Goal: Task Accomplishment & Management: Manage account settings

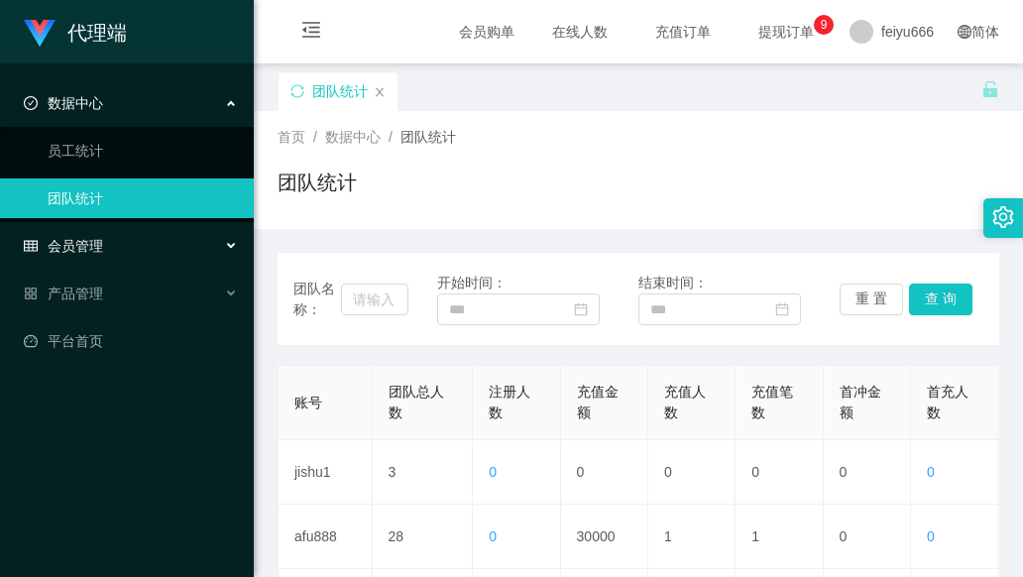
click at [236, 244] on div "会员管理" at bounding box center [127, 246] width 254 height 40
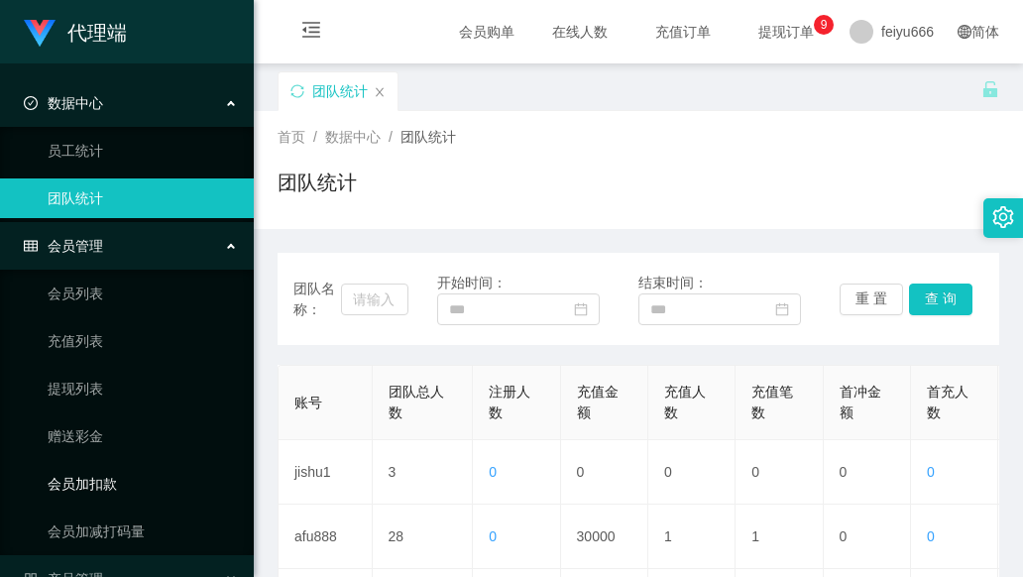
click at [196, 482] on link "会员加扣款" at bounding box center [143, 484] width 190 height 40
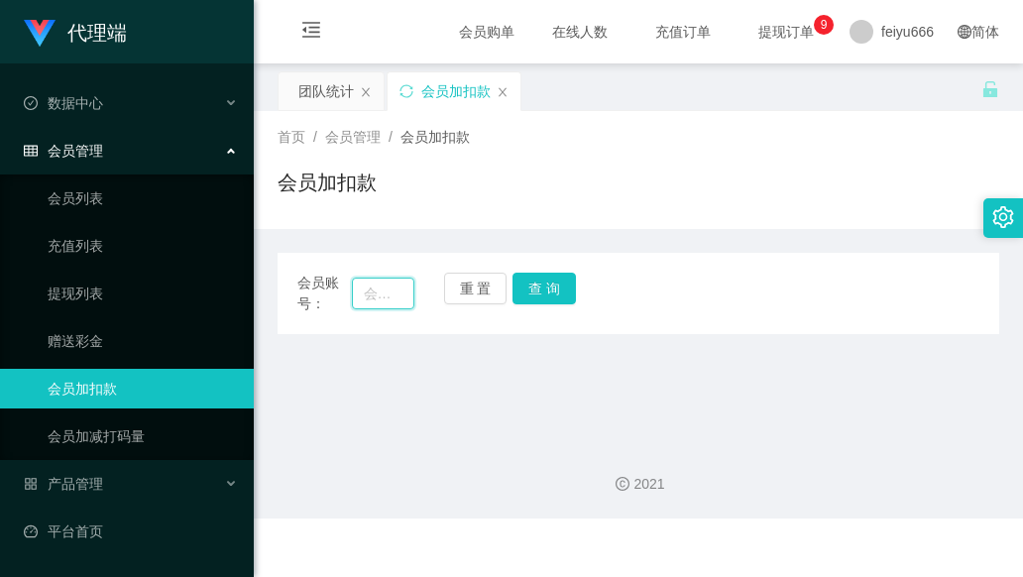
click at [384, 286] on input "text" at bounding box center [383, 294] width 62 height 32
paste input "shunmj"
type input "shunmj"
click at [547, 287] on button "查 询" at bounding box center [544, 289] width 63 height 32
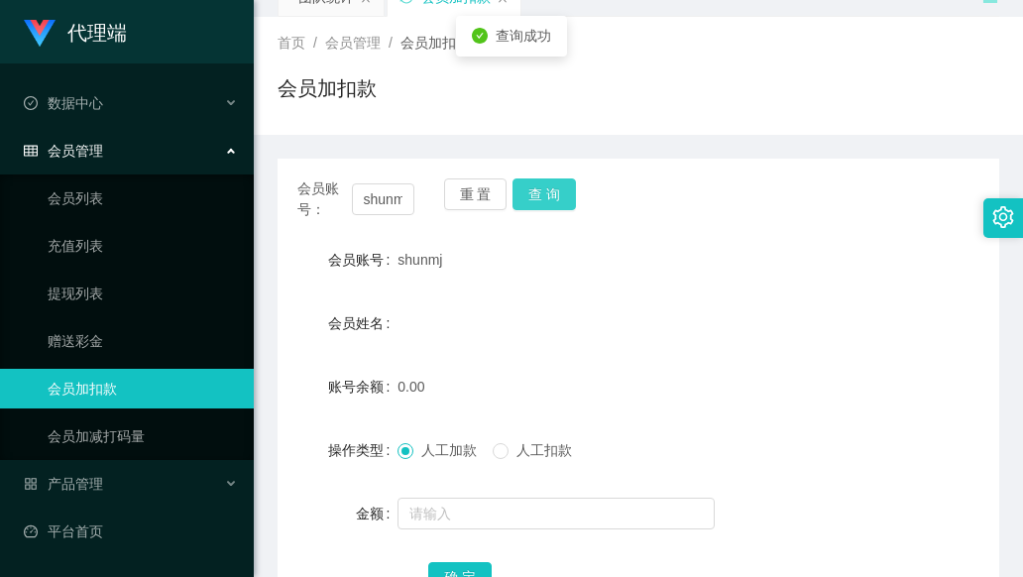
scroll to position [250, 0]
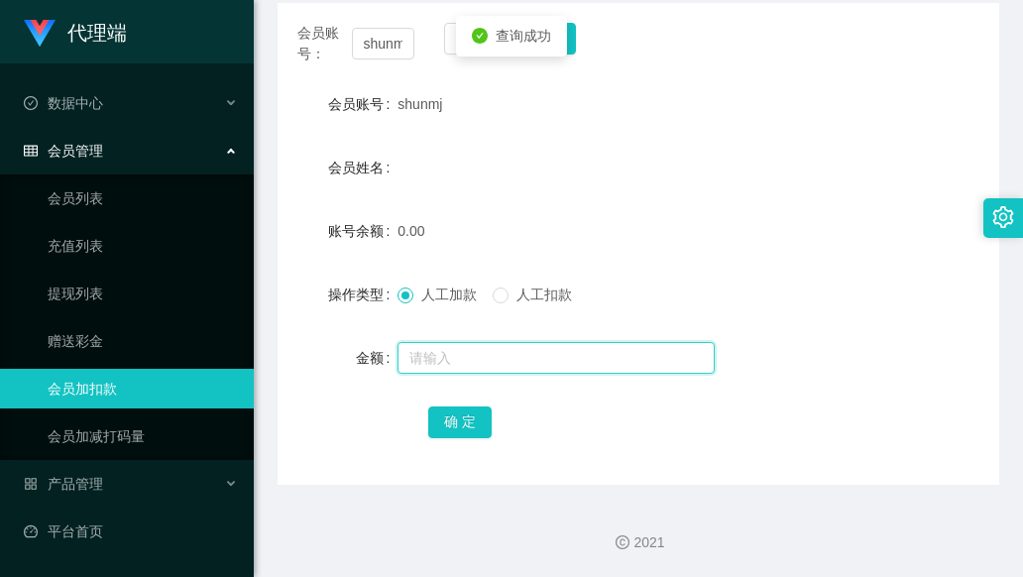
click at [460, 356] on input "text" at bounding box center [556, 358] width 317 height 32
type input "88"
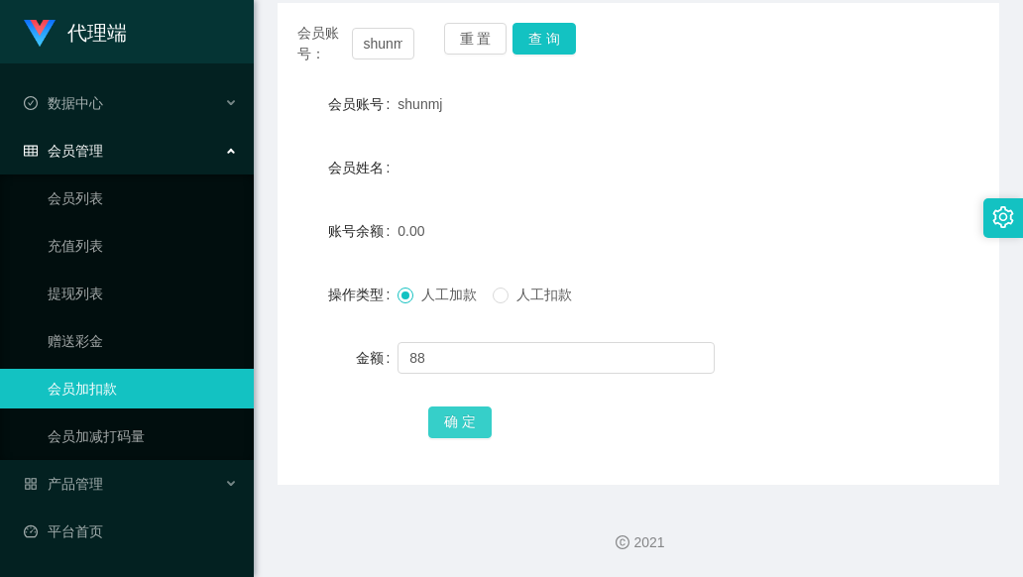
click at [459, 420] on button "确 定" at bounding box center [459, 423] width 63 height 32
click at [226, 485] on div "产品管理" at bounding box center [127, 484] width 254 height 40
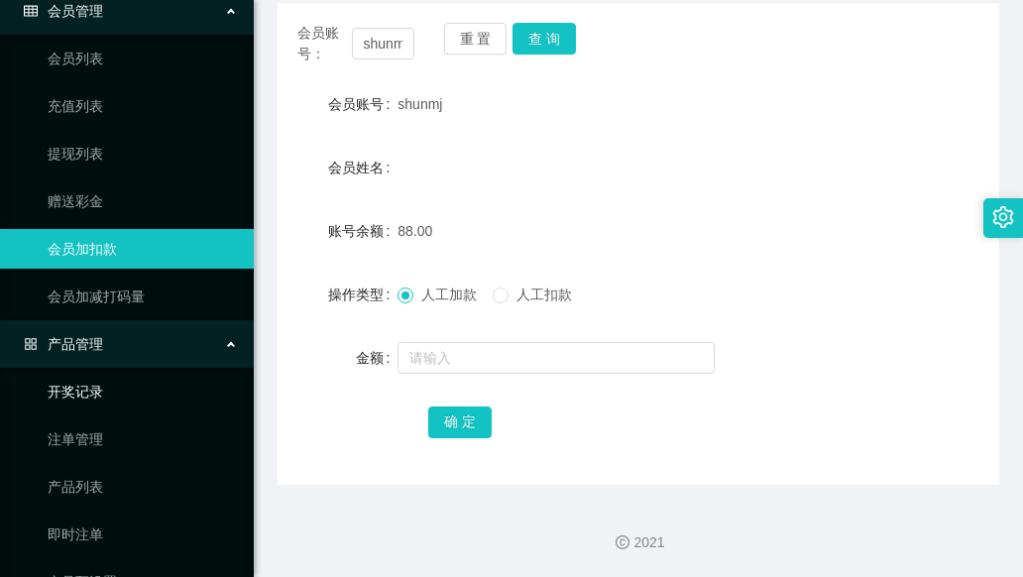
scroll to position [232, 0]
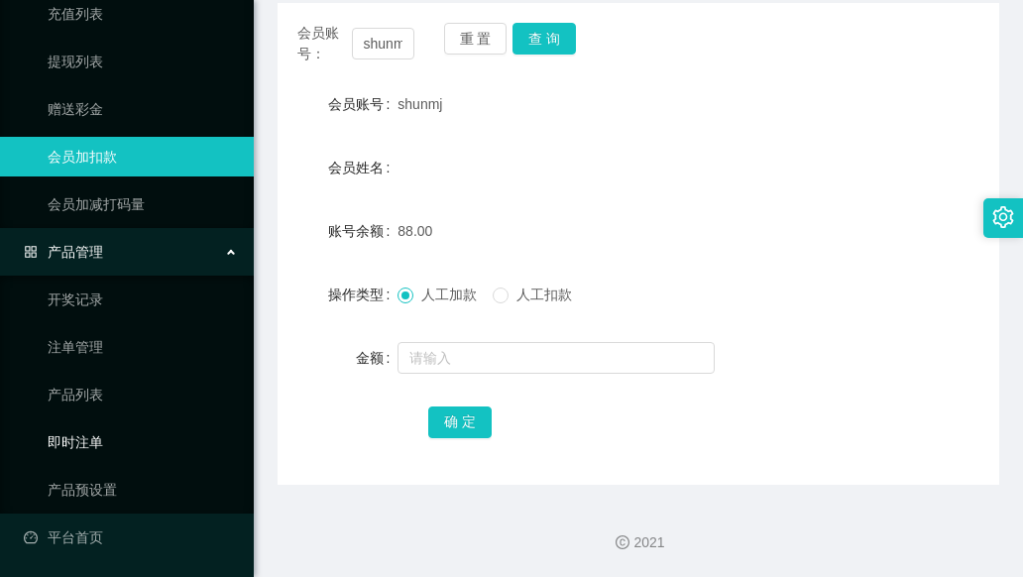
click at [158, 447] on link "即时注单" at bounding box center [143, 442] width 190 height 40
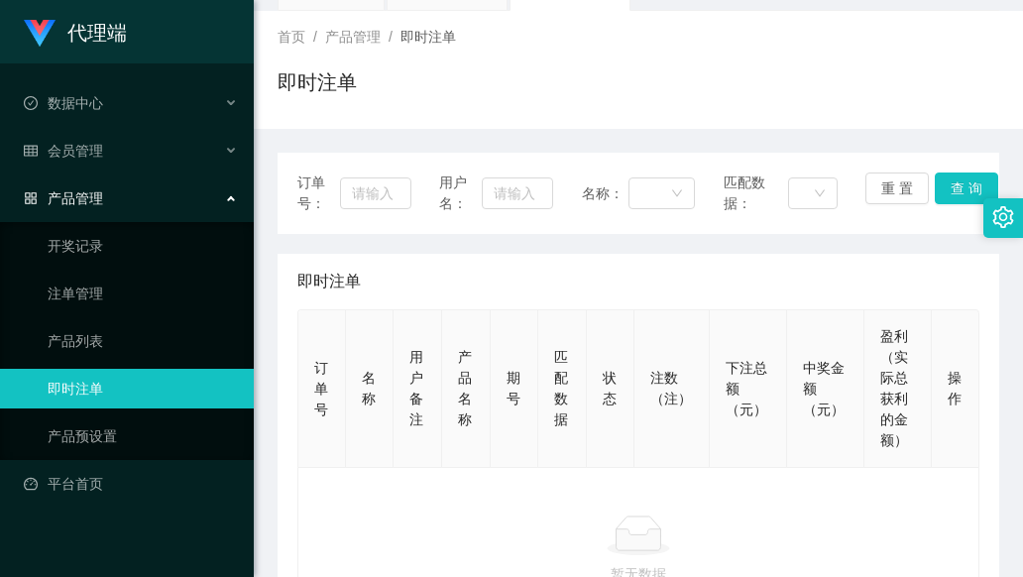
scroll to position [249, 0]
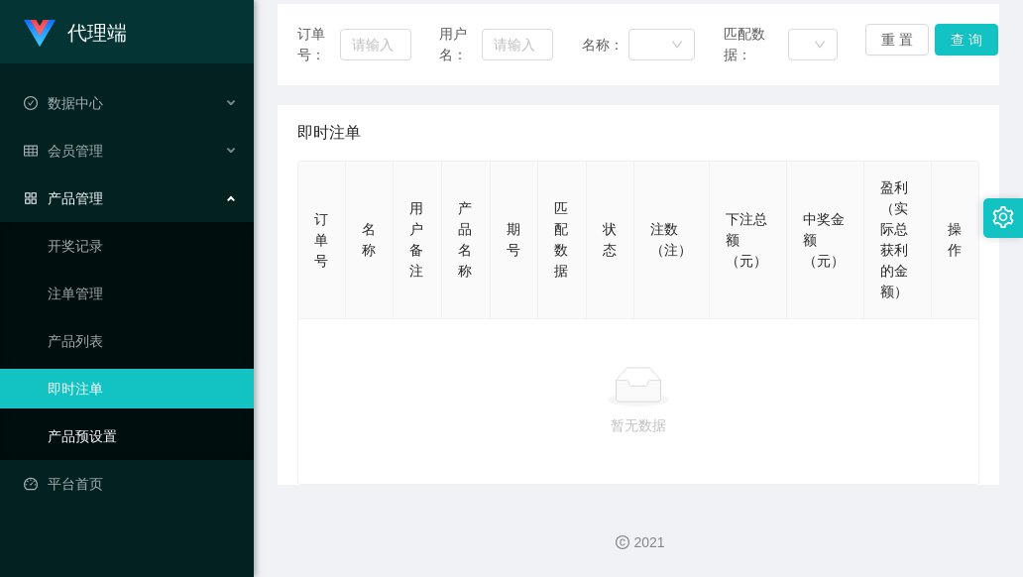
click at [174, 428] on link "产品预设置" at bounding box center [143, 436] width 190 height 40
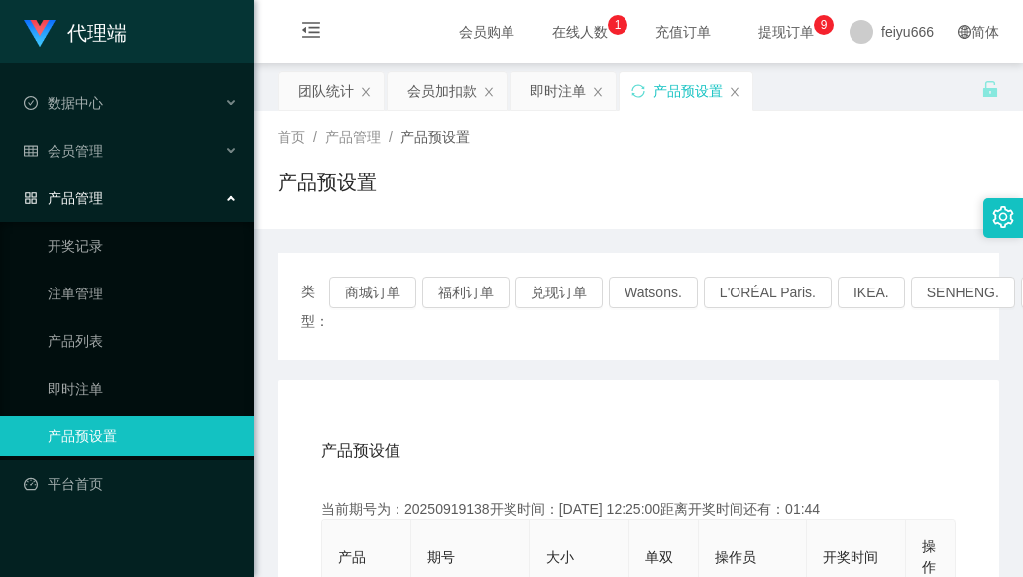
click at [732, 92] on icon "图标: close" at bounding box center [735, 92] width 12 height 12
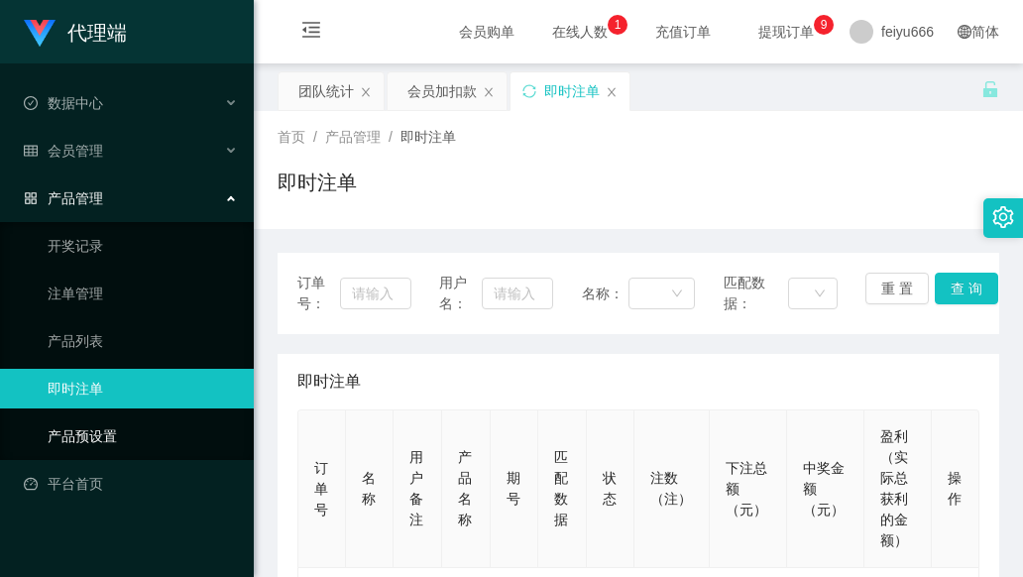
drag, startPoint x: 143, startPoint y: 431, endPoint x: 162, endPoint y: 430, distance: 18.9
click at [143, 432] on link "产品预设置" at bounding box center [143, 436] width 190 height 40
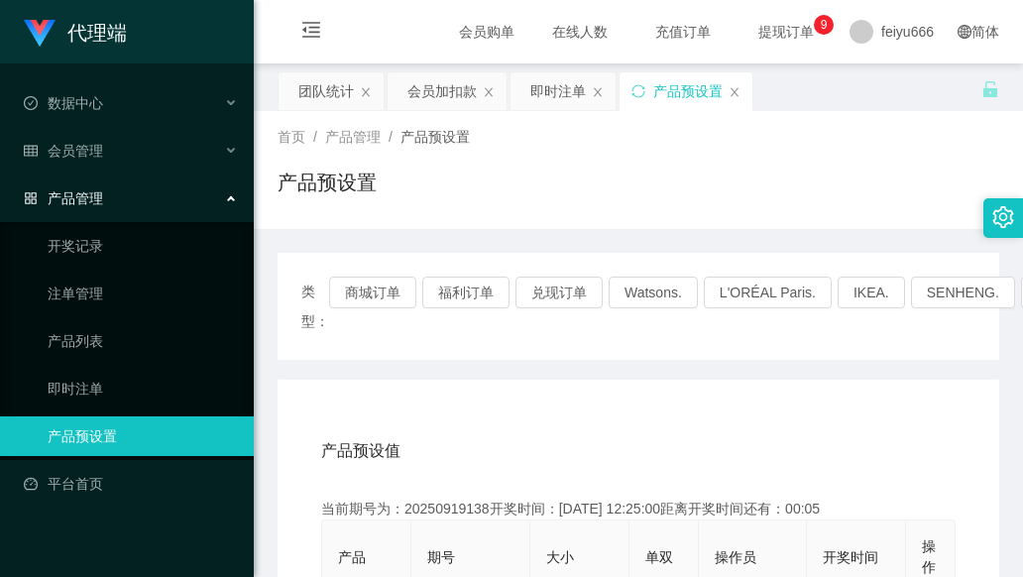
click at [728, 97] on div "产品预设置" at bounding box center [686, 91] width 133 height 38
click at [731, 89] on icon "图标: close" at bounding box center [735, 92] width 12 height 12
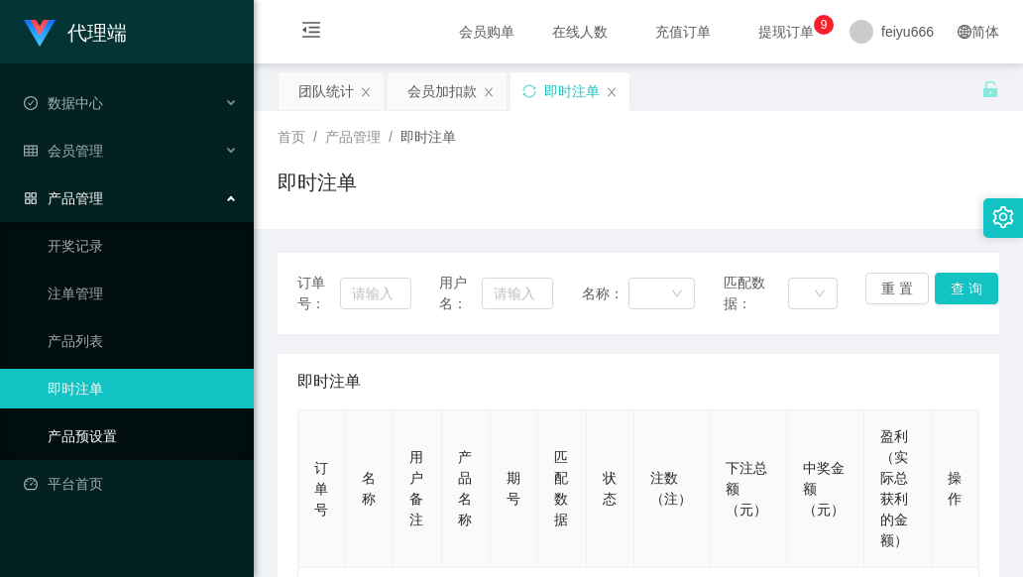
click at [110, 428] on link "产品预设置" at bounding box center [143, 436] width 190 height 40
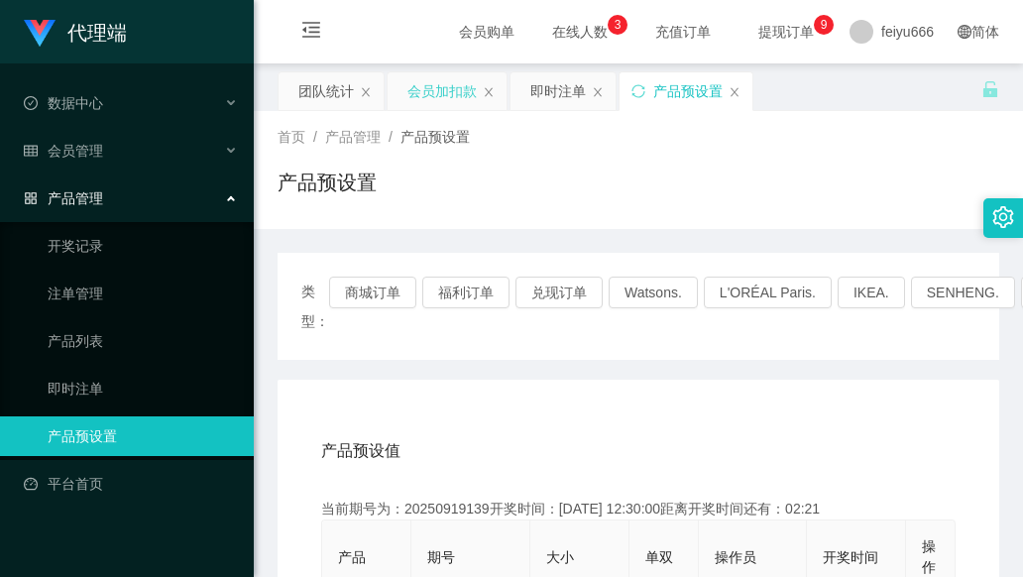
click at [437, 90] on div "会员加扣款" at bounding box center [442, 91] width 69 height 38
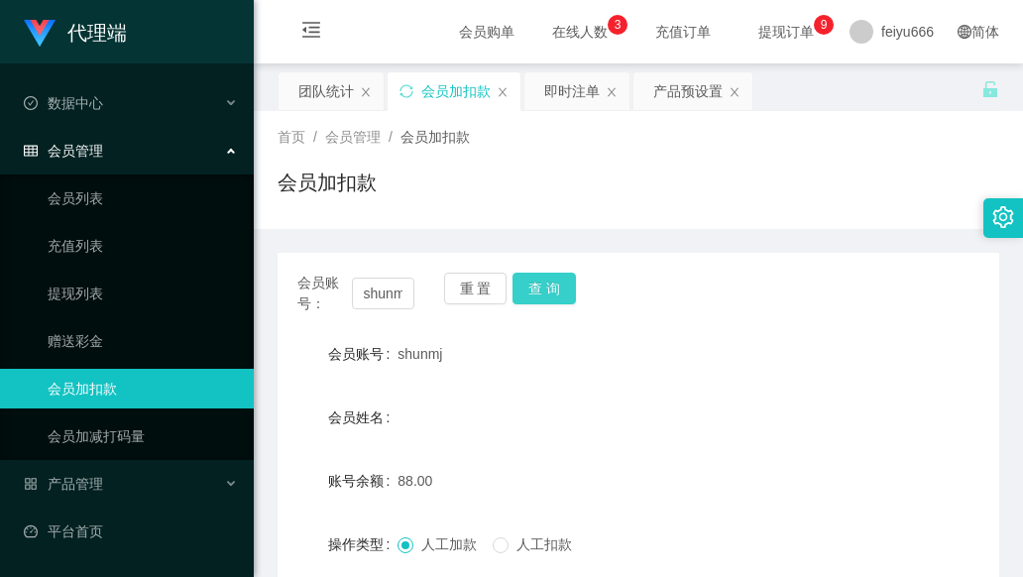
click at [550, 291] on button "查 询" at bounding box center [544, 289] width 63 height 32
click at [533, 289] on button "查 询" at bounding box center [544, 289] width 63 height 32
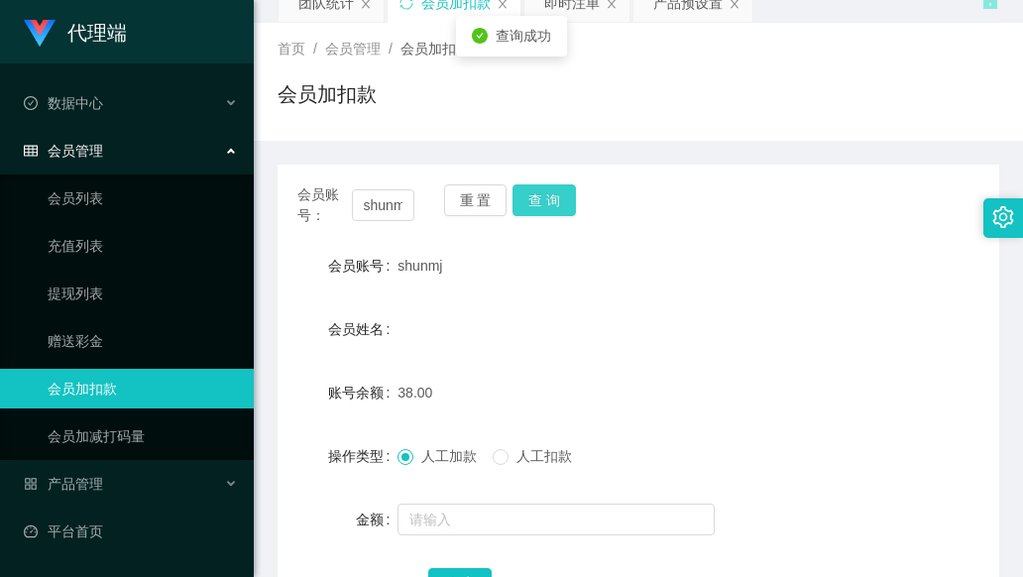
scroll to position [132, 0]
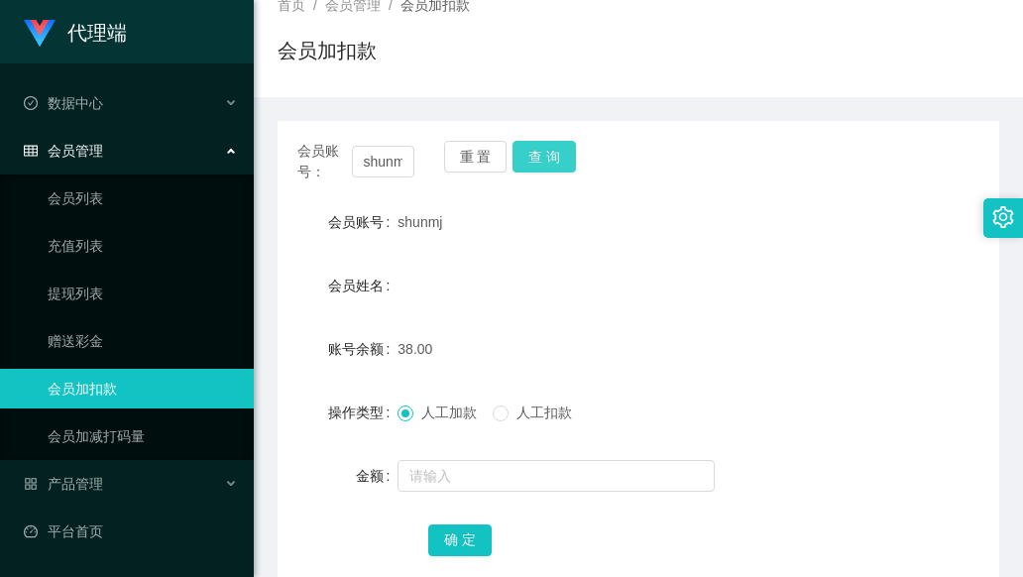
click at [537, 158] on button "查 询" at bounding box center [544, 157] width 63 height 32
click at [509, 416] on span at bounding box center [501, 414] width 16 height 16
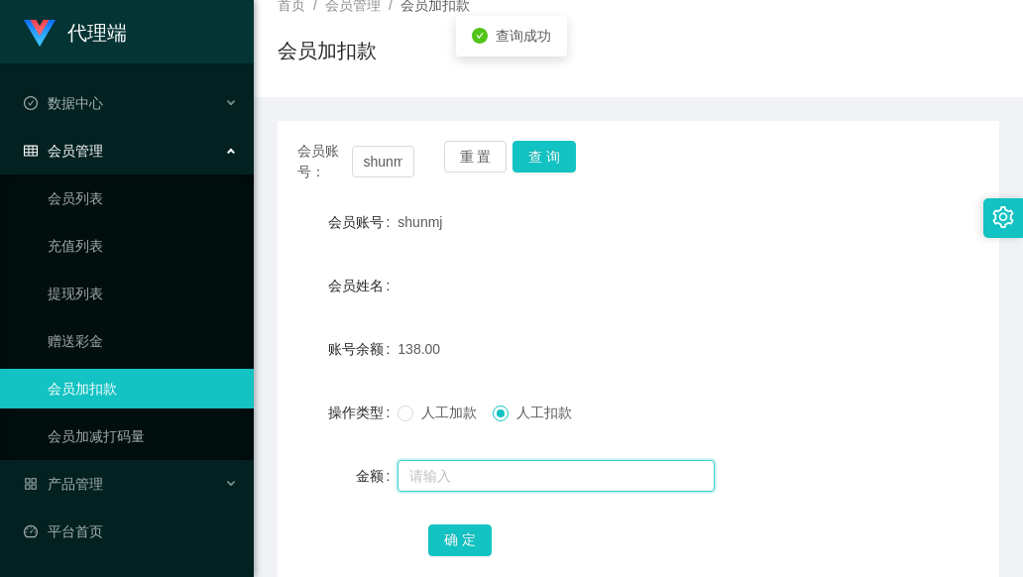
click at [489, 469] on input "text" at bounding box center [556, 476] width 317 height 32
type input "10"
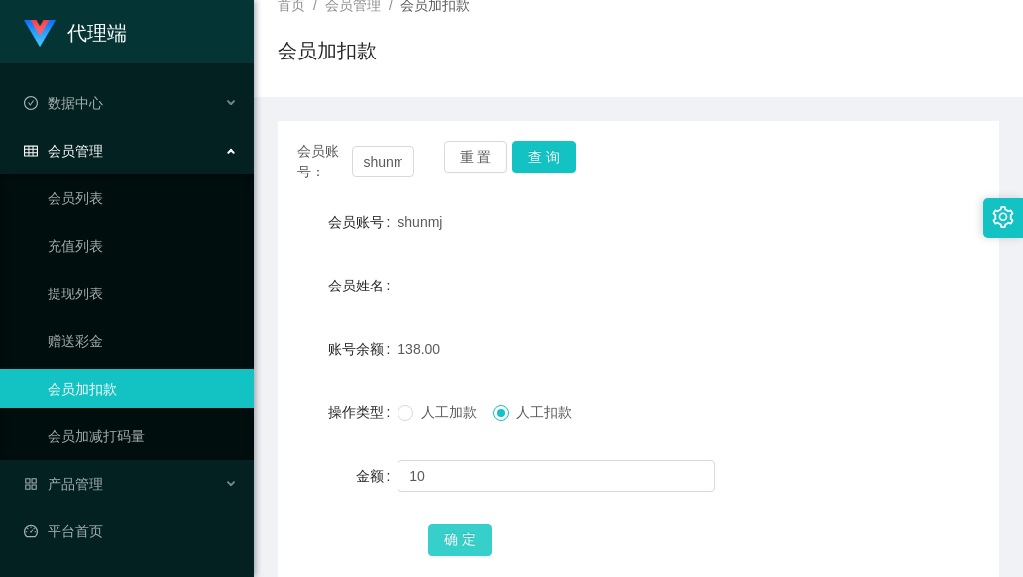
click at [458, 542] on button "确 定" at bounding box center [459, 541] width 63 height 32
click at [633, 314] on form "会员账号 shunmj 会员姓名 账号余额 128.00 操作类型 人工加款 人工扣款 金额 确 定" at bounding box center [639, 380] width 722 height 357
drag, startPoint x: 449, startPoint y: 225, endPoint x: 393, endPoint y: 232, distance: 56.9
click at [393, 232] on div "会员账号 shunmj" at bounding box center [639, 222] width 722 height 40
copy div "会员账号 shunmj"
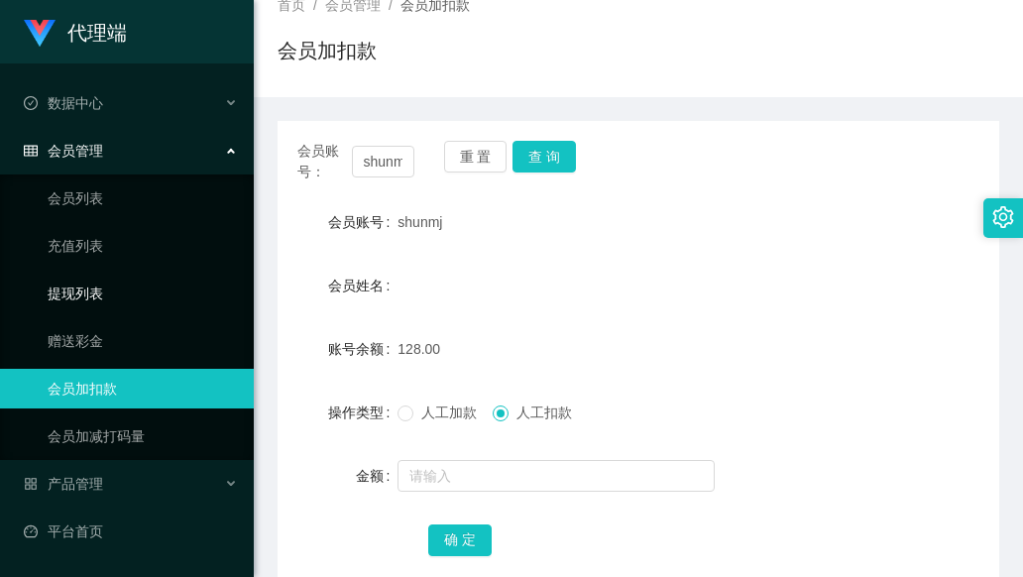
click at [148, 294] on link "提现列表" at bounding box center [143, 294] width 190 height 40
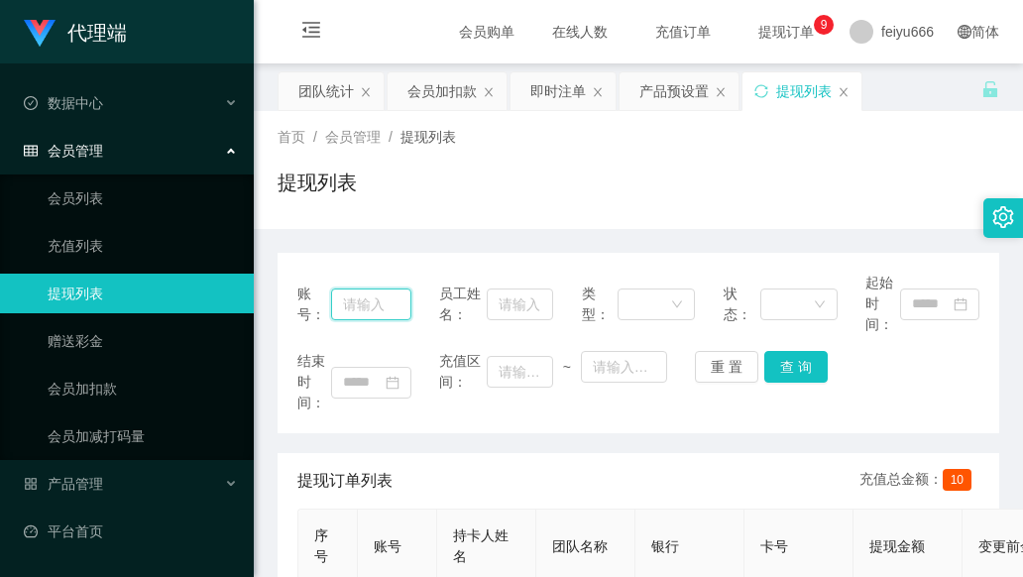
click at [380, 308] on input "text" at bounding box center [371, 305] width 80 height 32
paste input "shunmj"
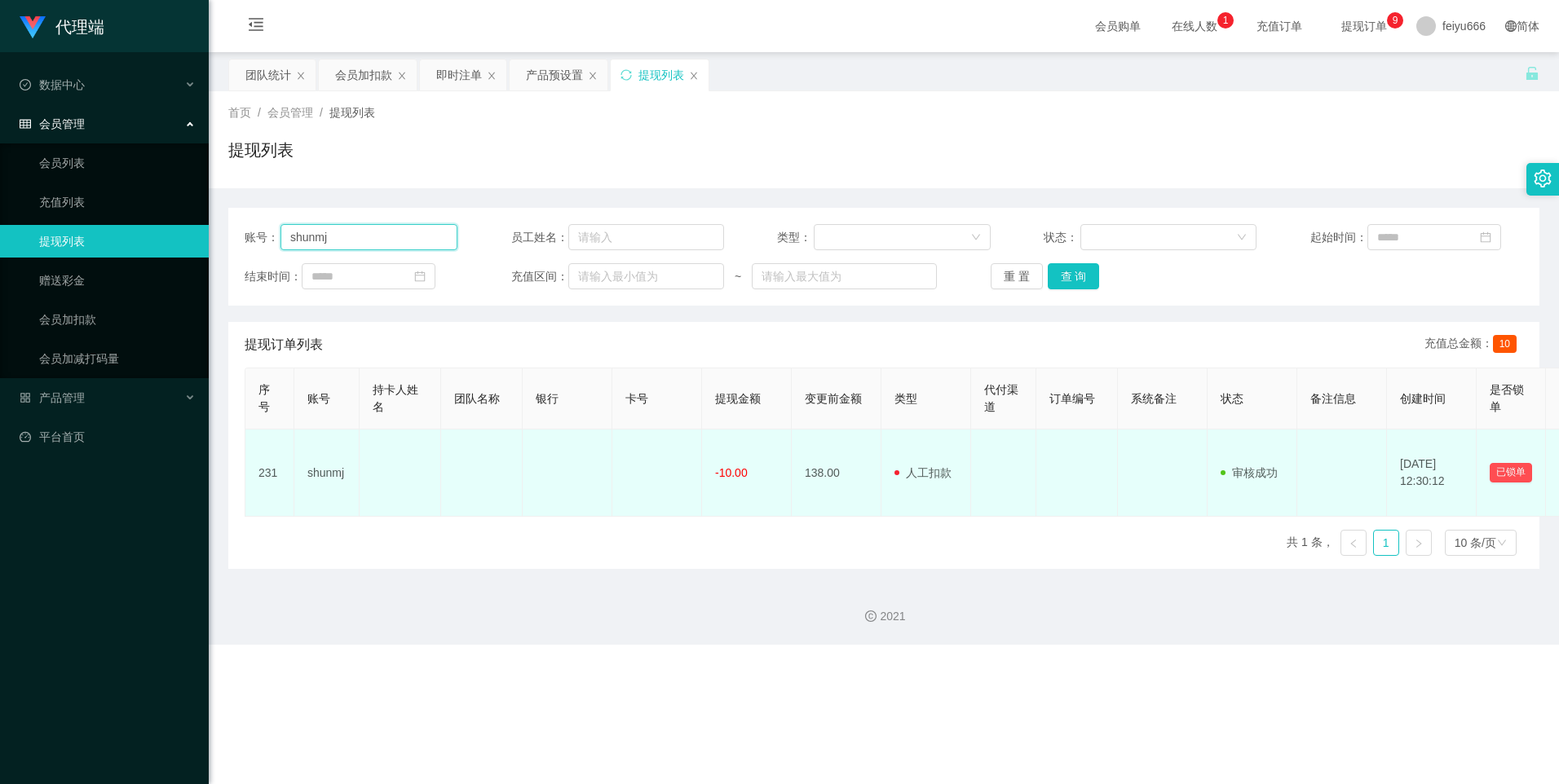
type input "shunmj"
drag, startPoint x: 1475, startPoint y: 477, endPoint x: 1487, endPoint y: 490, distance: 17.7
click at [840, 473] on td "已锁单" at bounding box center [1511, 473] width 69 height 87
click at [840, 468] on button "已锁单" at bounding box center [1511, 473] width 43 height 20
click at [840, 473] on button "已锁单" at bounding box center [1511, 473] width 43 height 20
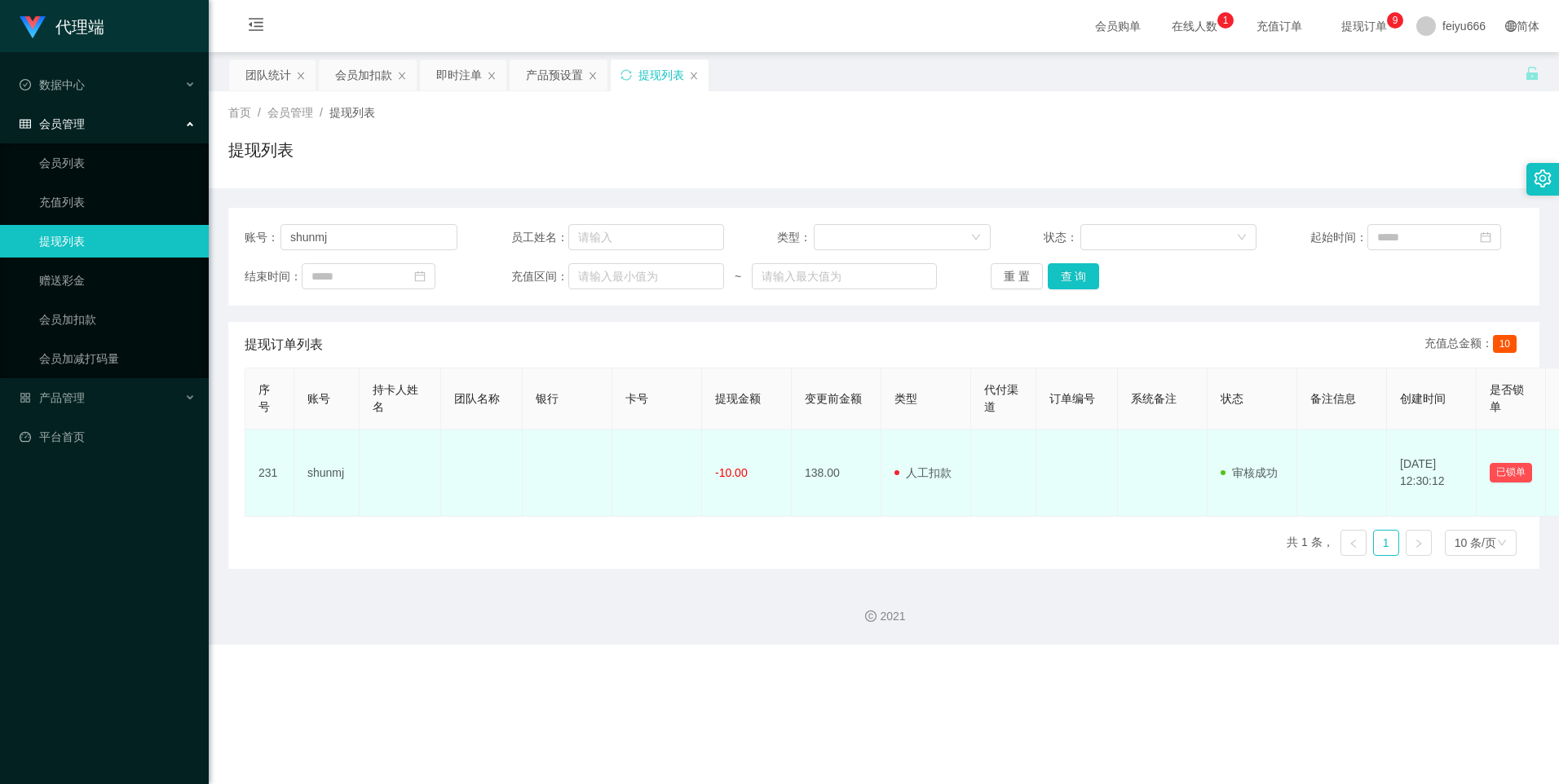
drag, startPoint x: 1512, startPoint y: 473, endPoint x: 1468, endPoint y: 483, distance: 45.1
click at [840, 473] on td "[DATE] 12:30:12" at bounding box center [1432, 473] width 90 height 87
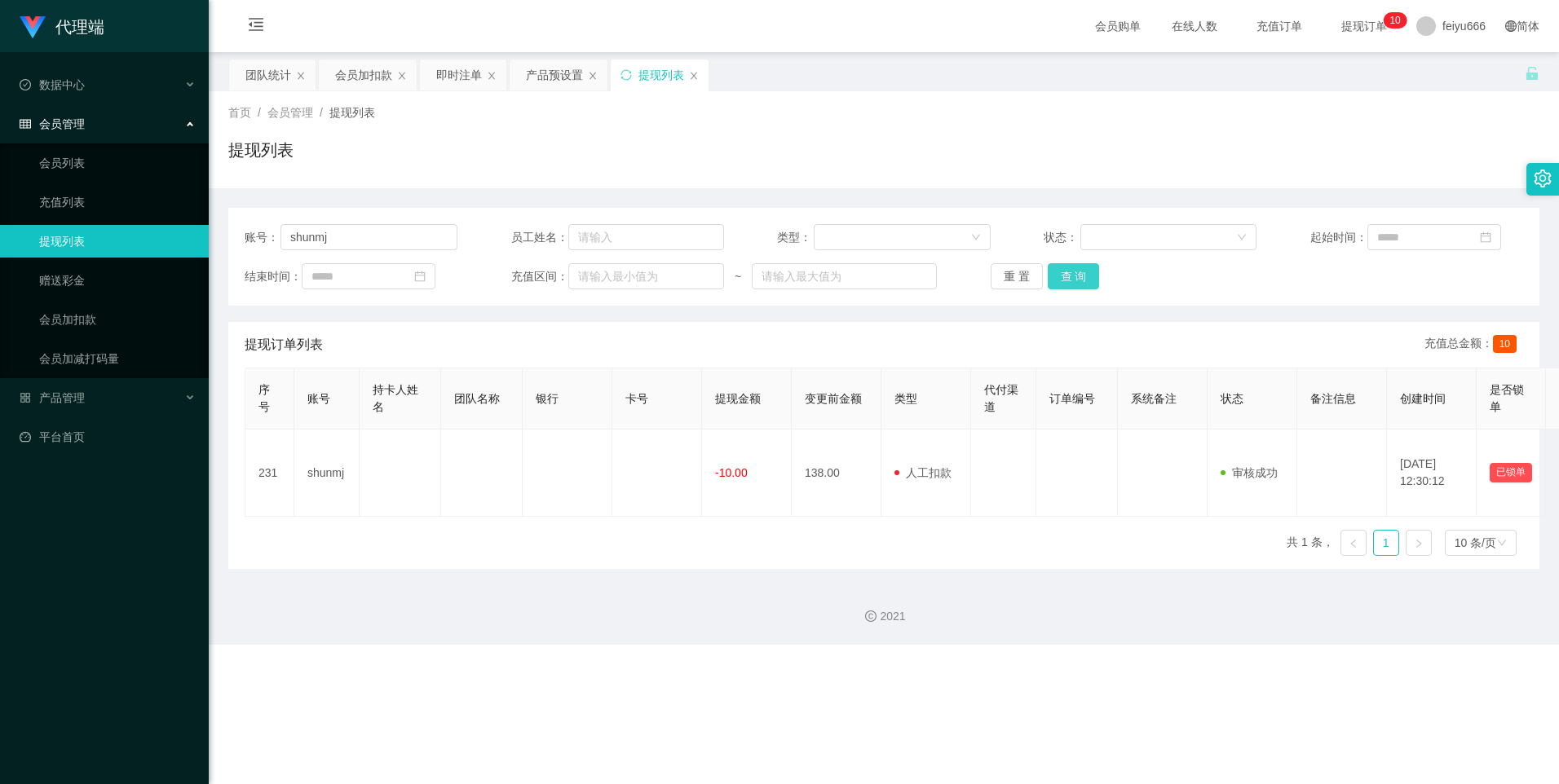
click at [840, 279] on button "查 询" at bounding box center [1073, 276] width 52 height 26
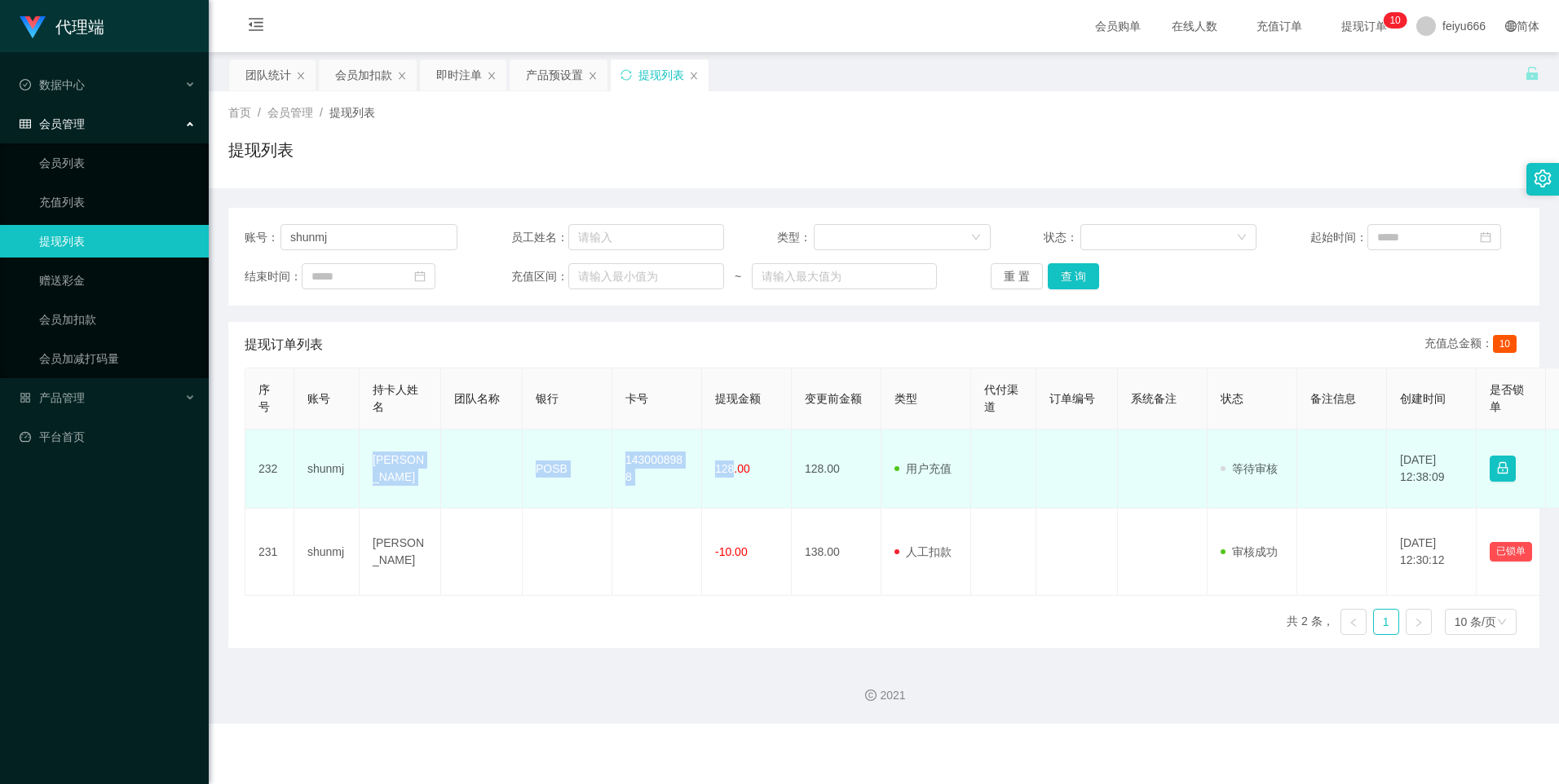
drag, startPoint x: 732, startPoint y: 469, endPoint x: 368, endPoint y: 445, distance: 364.8
click at [368, 445] on tr "232 [PERSON_NAME] POSB 1430008988 128.00 128.00 用户充值 人工扣款 审核驳回 审核成功 等待审核 [DATE]…" at bounding box center [950, 469] width 1409 height 79
drag, startPoint x: 368, startPoint y: 445, endPoint x: 378, endPoint y: 451, distance: 11.7
copy tr "[PERSON_NAME] POSB 1430008988 128"
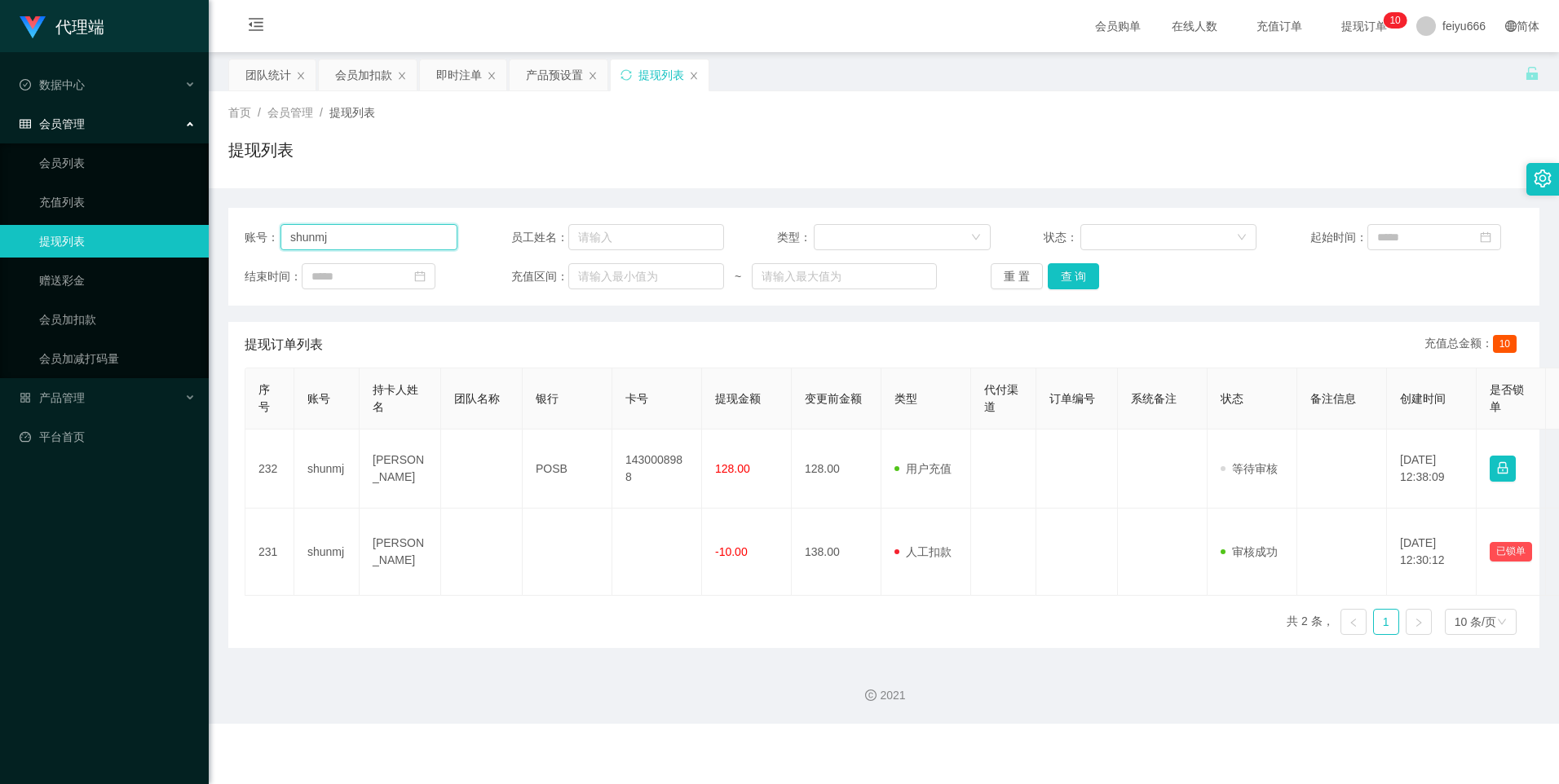
drag, startPoint x: 336, startPoint y: 238, endPoint x: 274, endPoint y: 243, distance: 62.2
click at [274, 243] on div "账号： shunmj" at bounding box center [350, 238] width 213 height 26
click at [158, 160] on link "会员列表" at bounding box center [118, 163] width 156 height 33
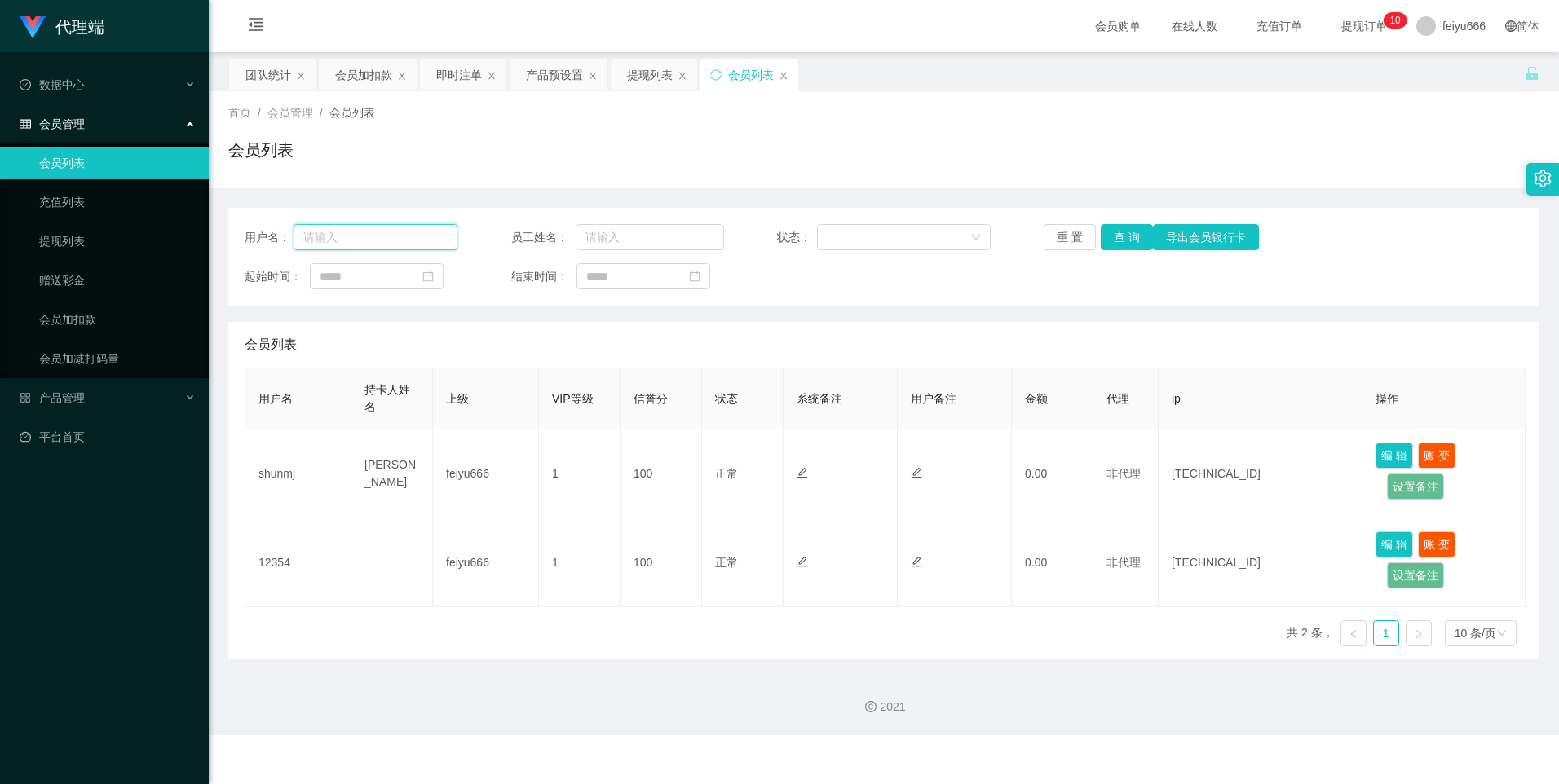
click at [360, 241] on input "text" at bounding box center [376, 238] width 164 height 26
paste input "shunmj"
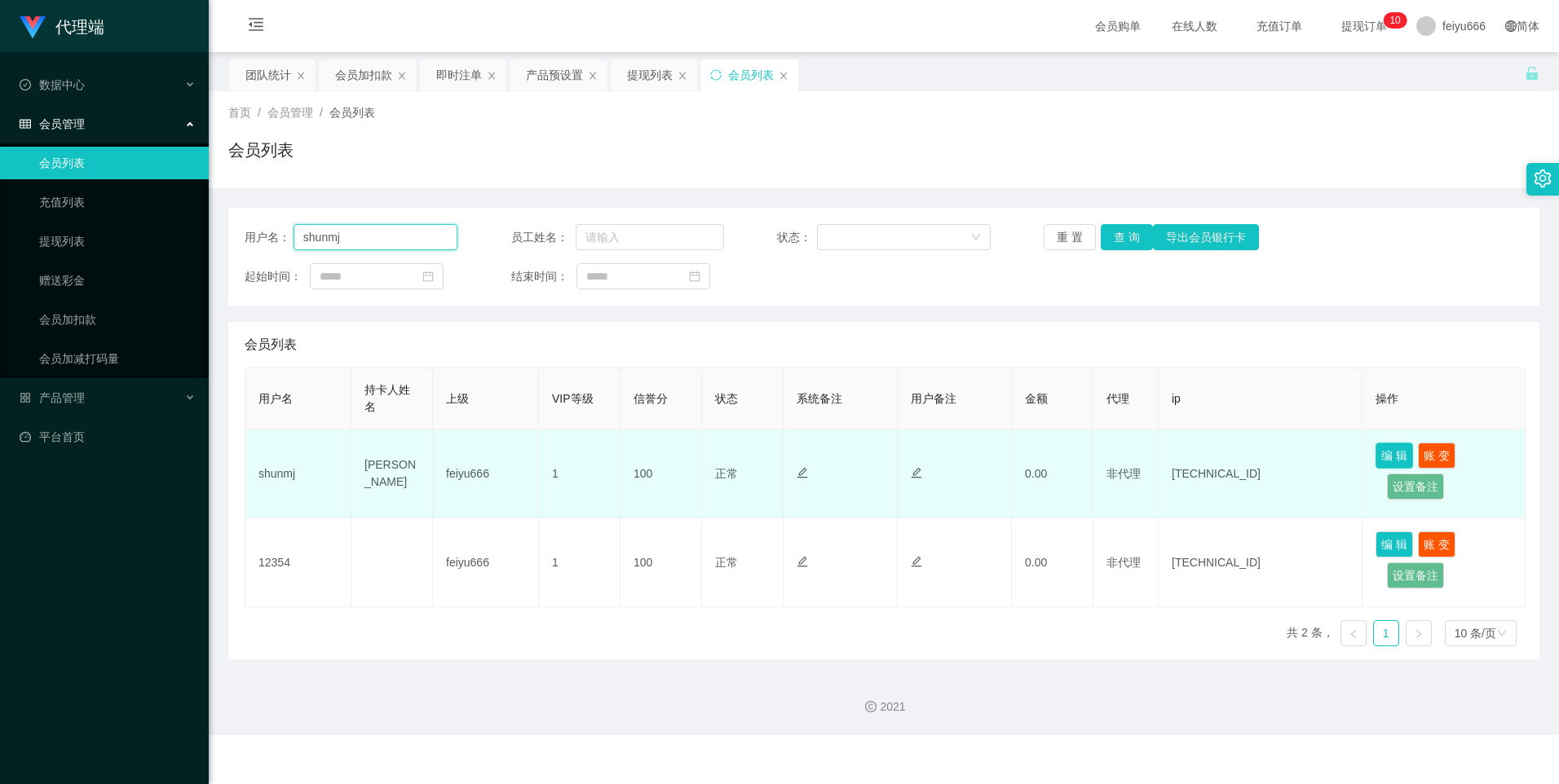
type input "shunmj"
click at [840, 463] on button "编 辑" at bounding box center [1395, 455] width 38 height 26
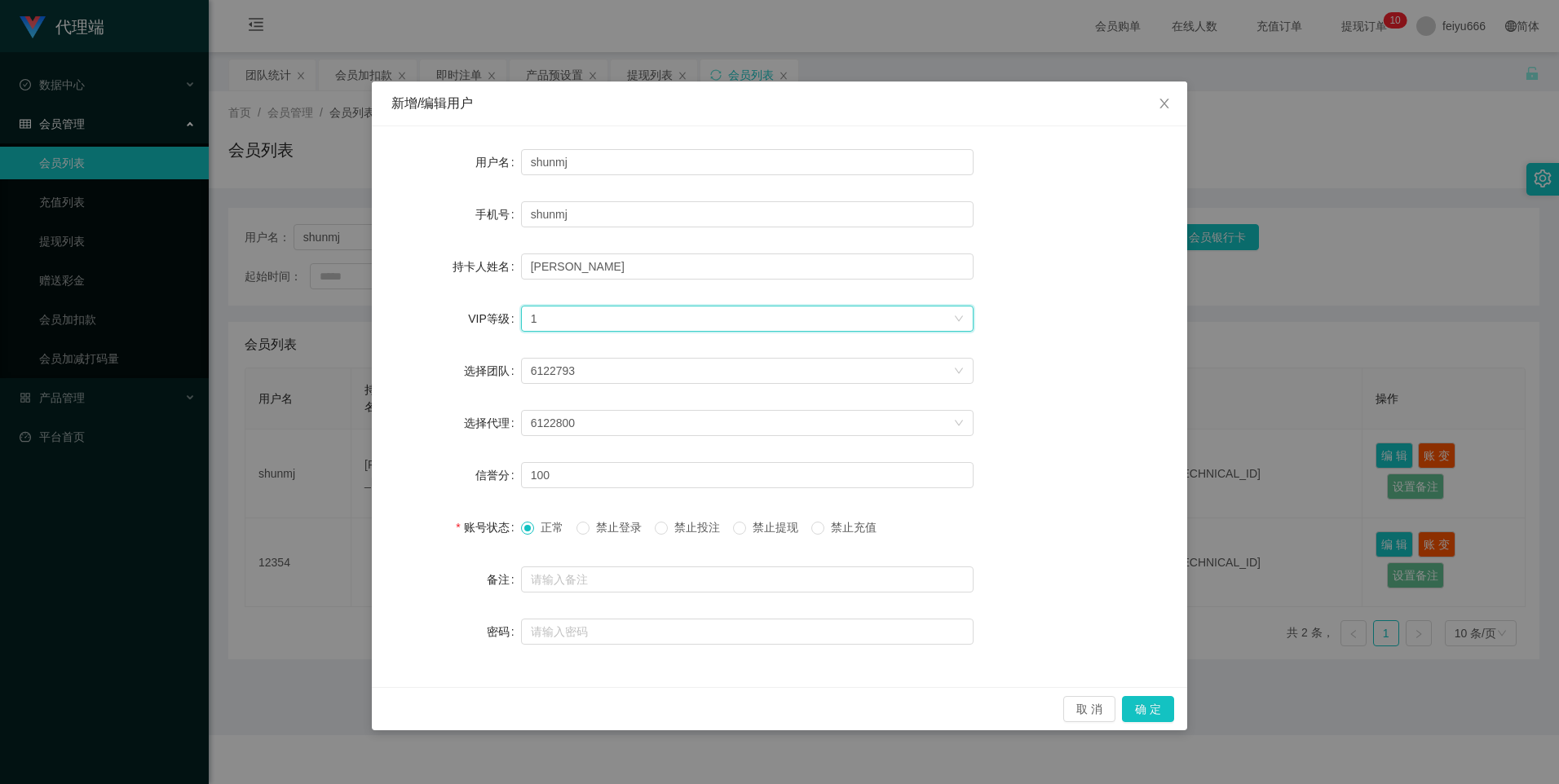
click at [598, 315] on div "选择VIP等级 1" at bounding box center [742, 319] width 423 height 25
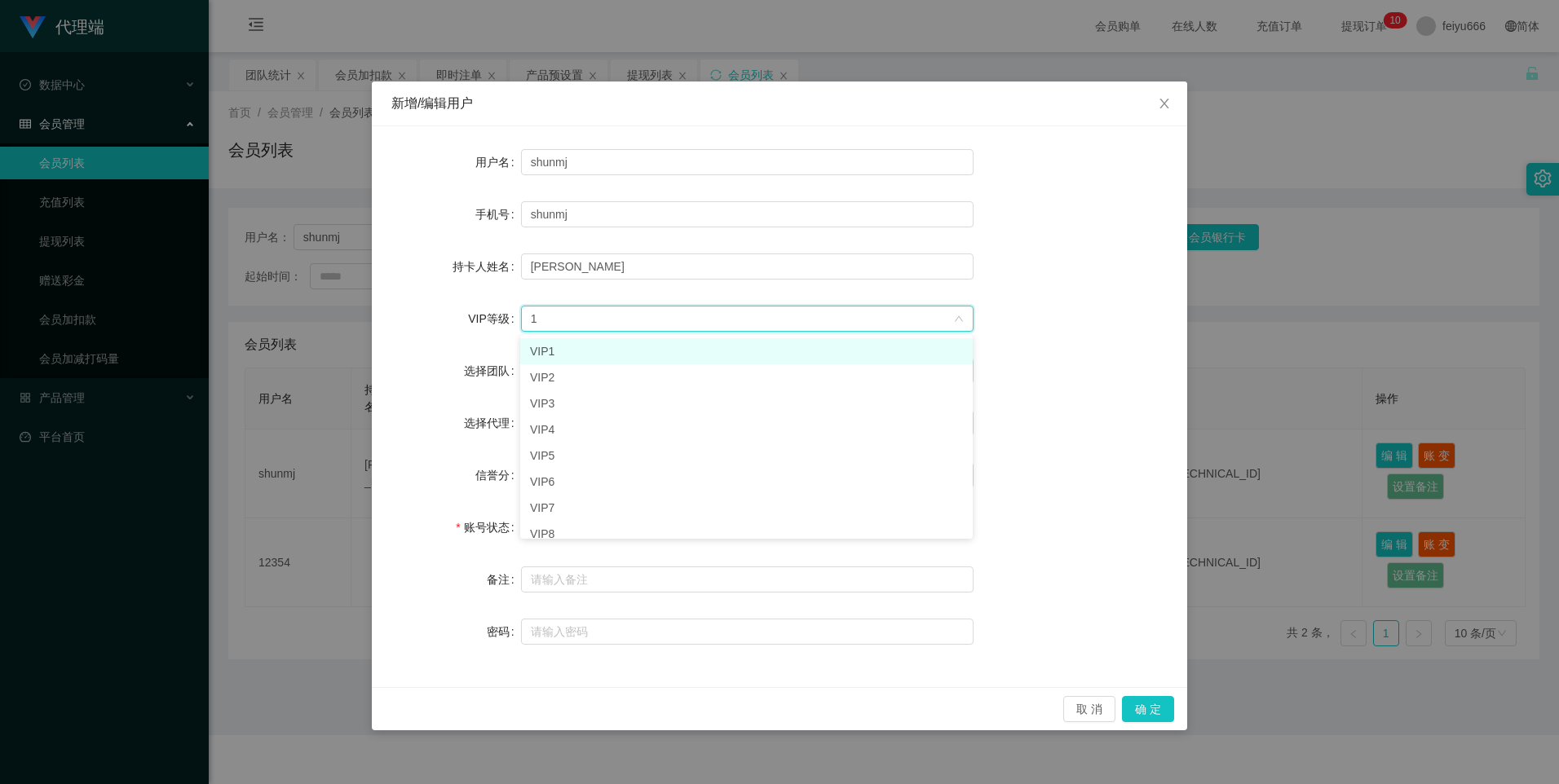
click at [598, 315] on div "选择VIP等级 1" at bounding box center [742, 319] width 423 height 25
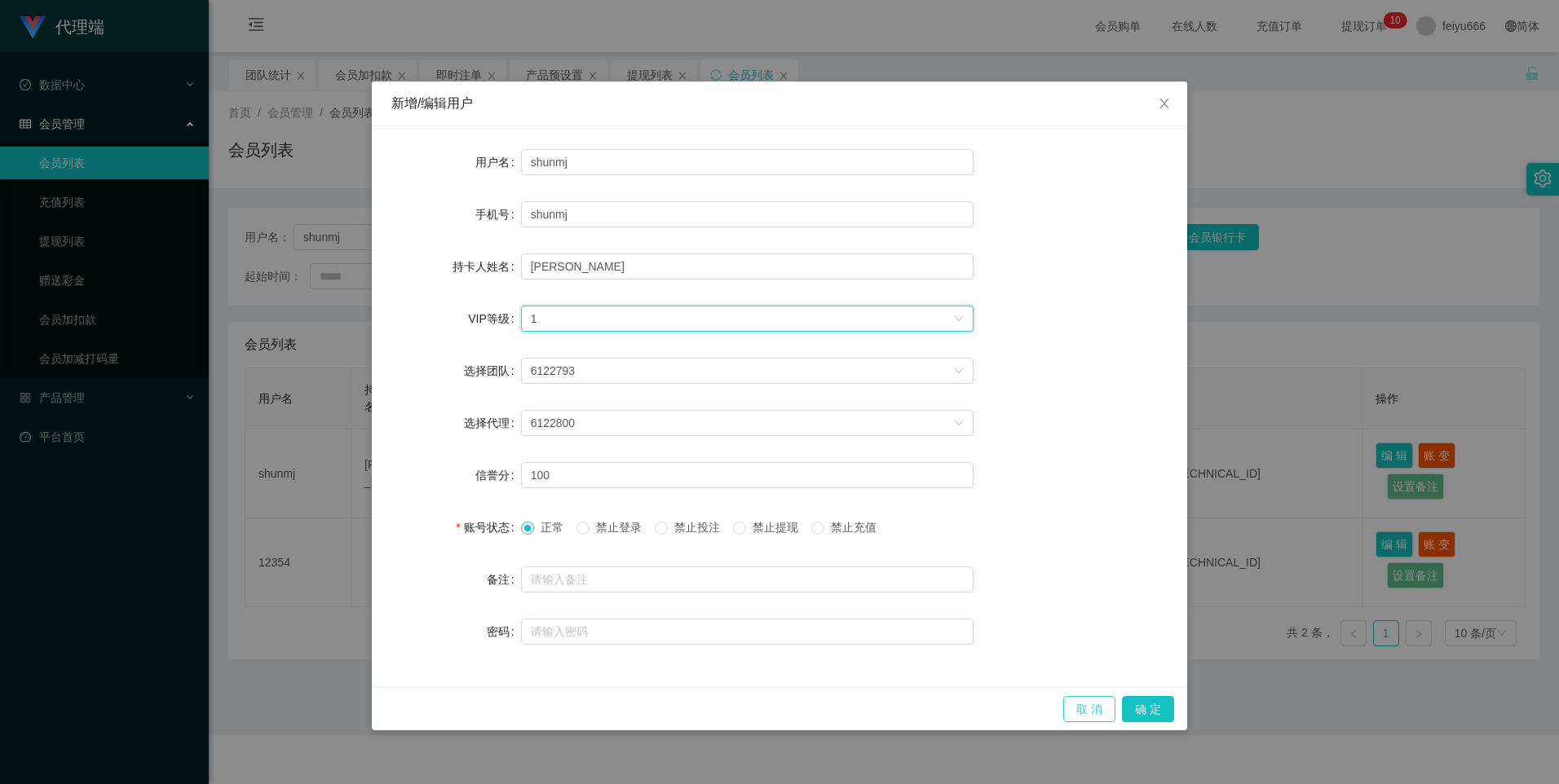
click at [840, 473] on button "取 消" at bounding box center [1089, 709] width 52 height 26
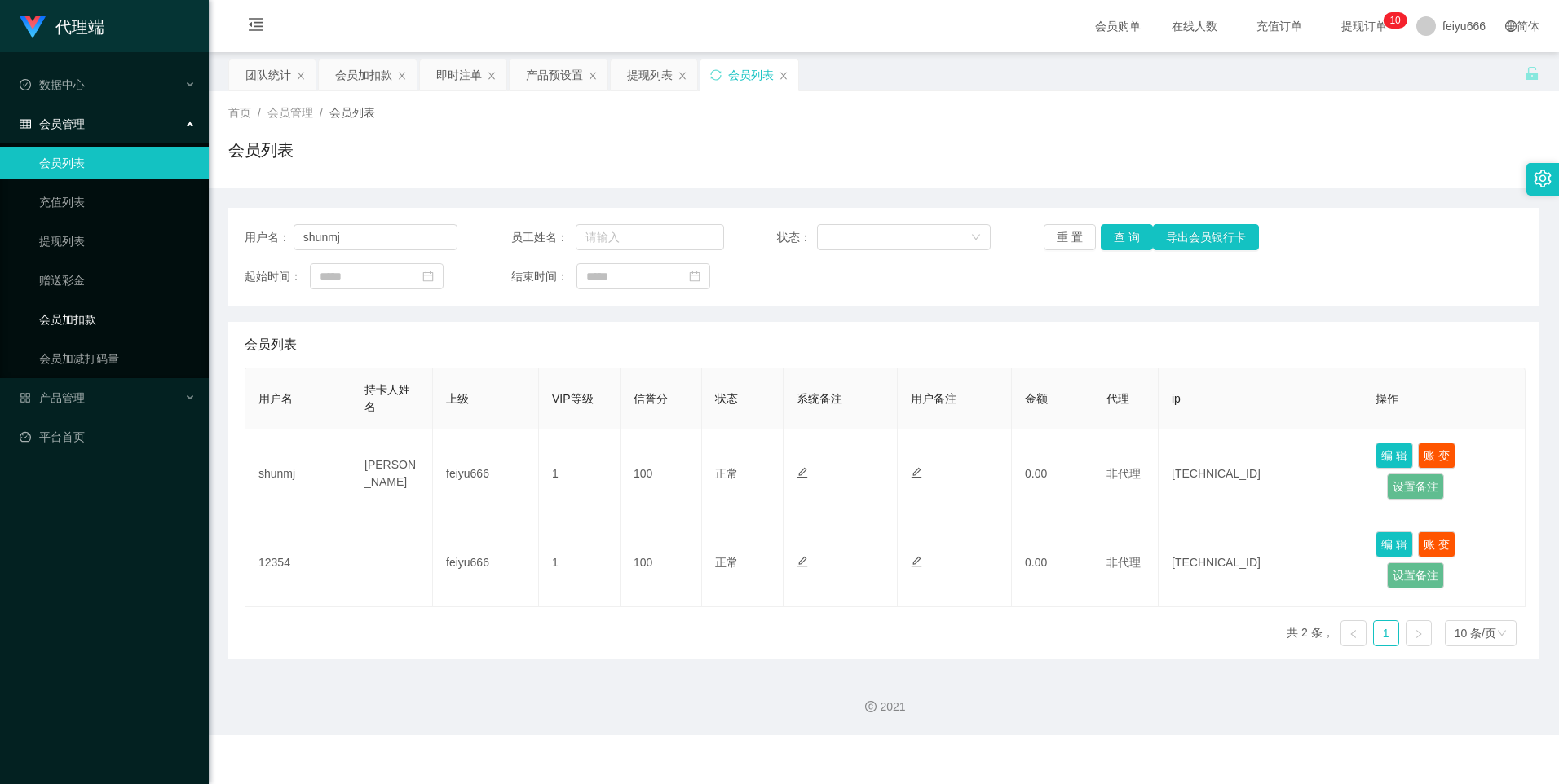
click at [100, 327] on link "会员加扣款" at bounding box center [118, 320] width 156 height 33
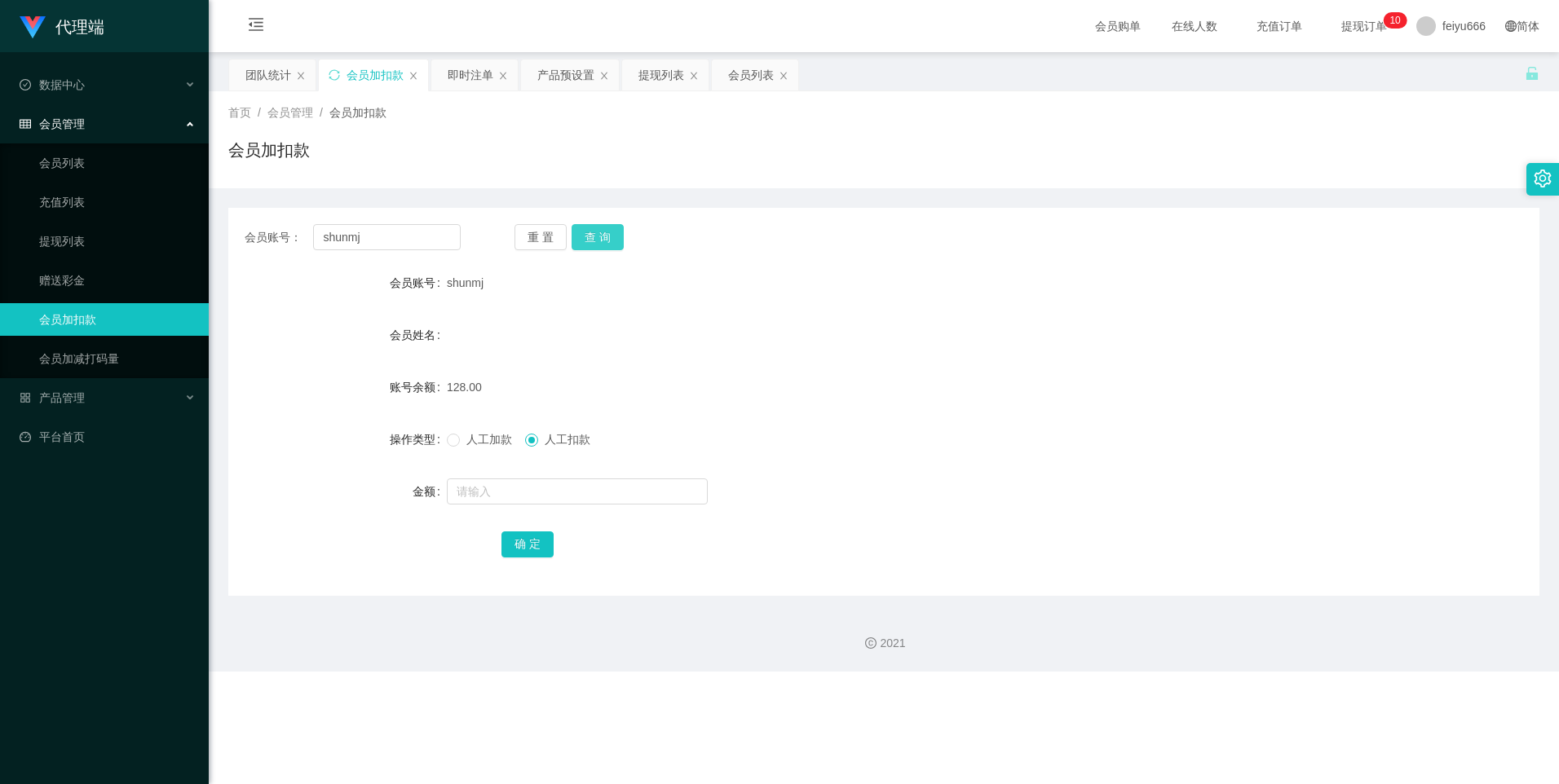
drag, startPoint x: 603, startPoint y: 239, endPoint x: 583, endPoint y: 275, distance: 41.2
click at [602, 239] on button "查 询" at bounding box center [597, 238] width 52 height 26
click at [515, 473] on input "text" at bounding box center [576, 491] width 261 height 26
type input "15"
click at [522, 473] on button "确 定" at bounding box center [527, 545] width 52 height 26
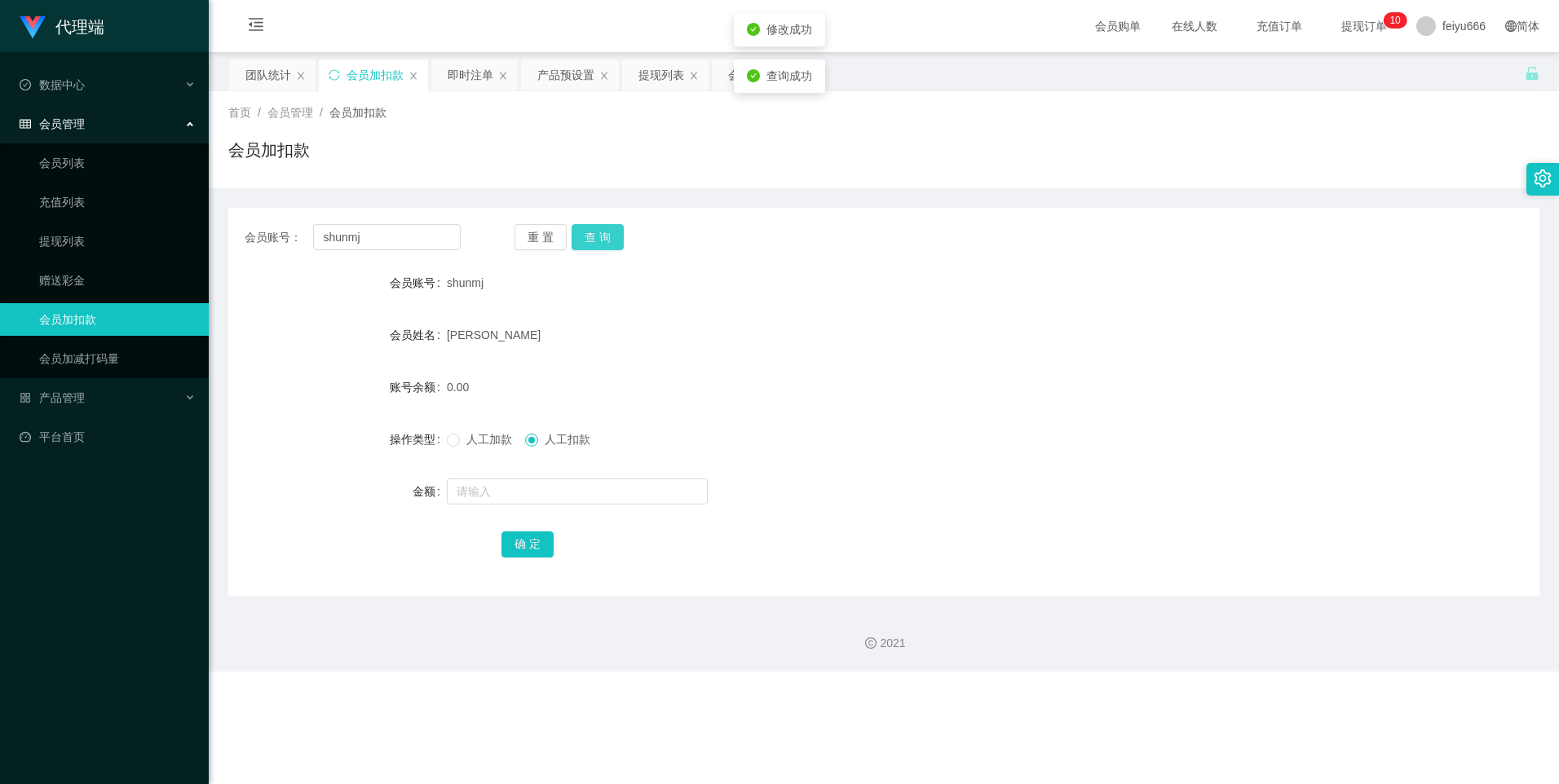
click at [601, 240] on button "查 询" at bounding box center [597, 238] width 52 height 26
click at [481, 473] on input "text" at bounding box center [576, 491] width 261 height 26
type input "15"
click at [522, 473] on button "确 定" at bounding box center [527, 545] width 52 height 26
click at [586, 242] on button "查 询" at bounding box center [597, 238] width 52 height 26
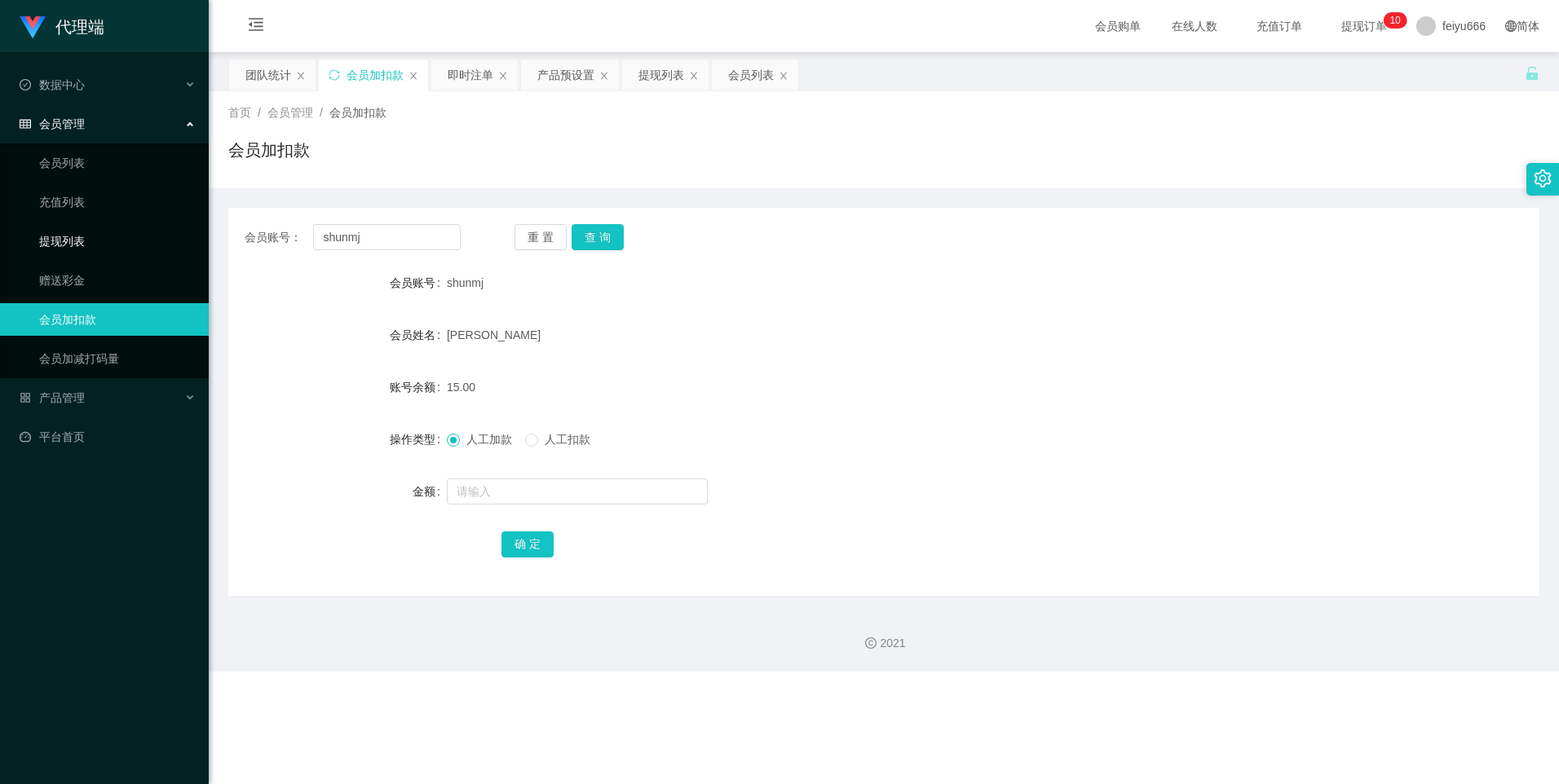
click at [124, 242] on link "提现列表" at bounding box center [118, 242] width 156 height 33
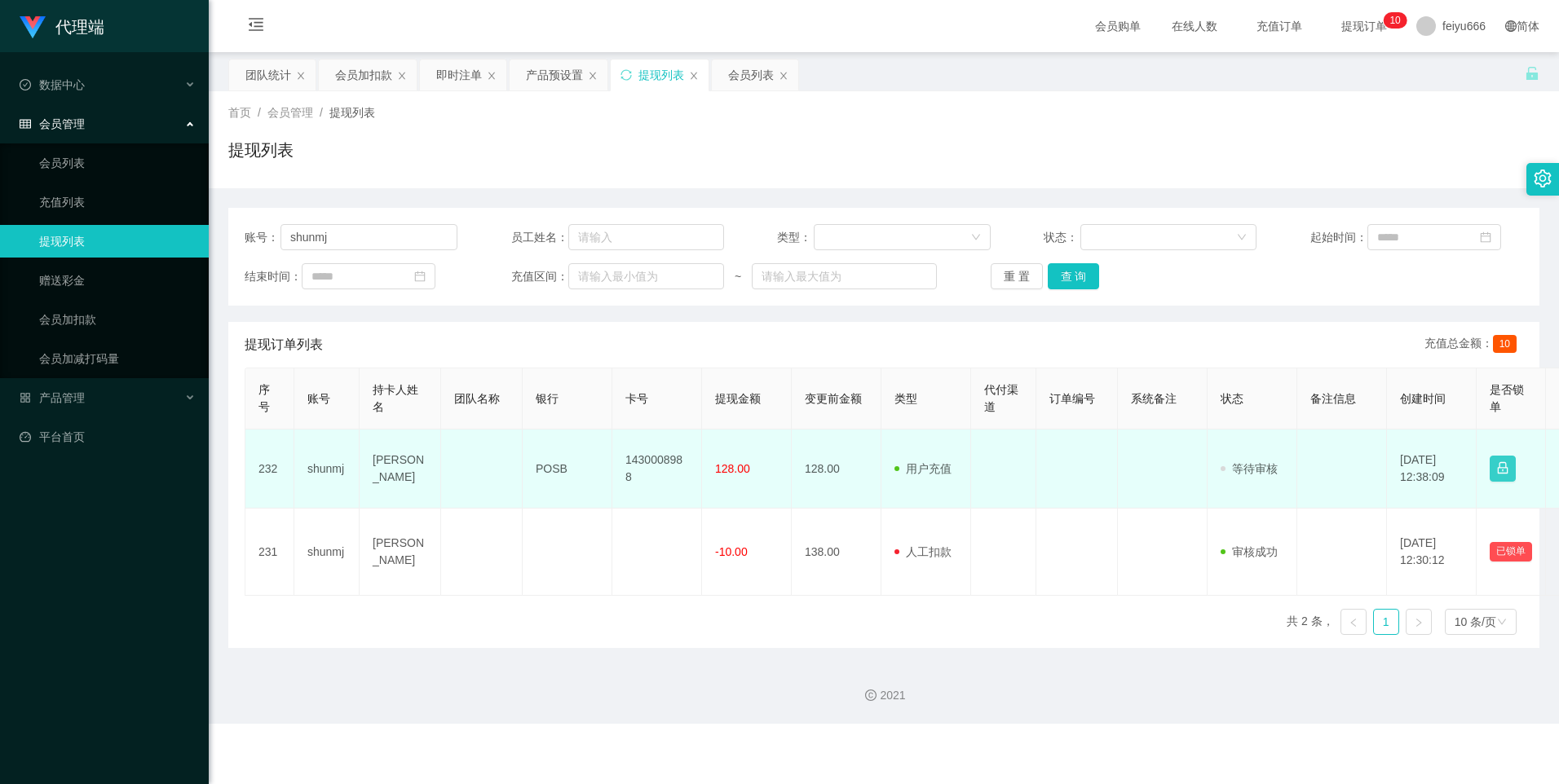
click at [840, 468] on button "button" at bounding box center [1503, 468] width 26 height 26
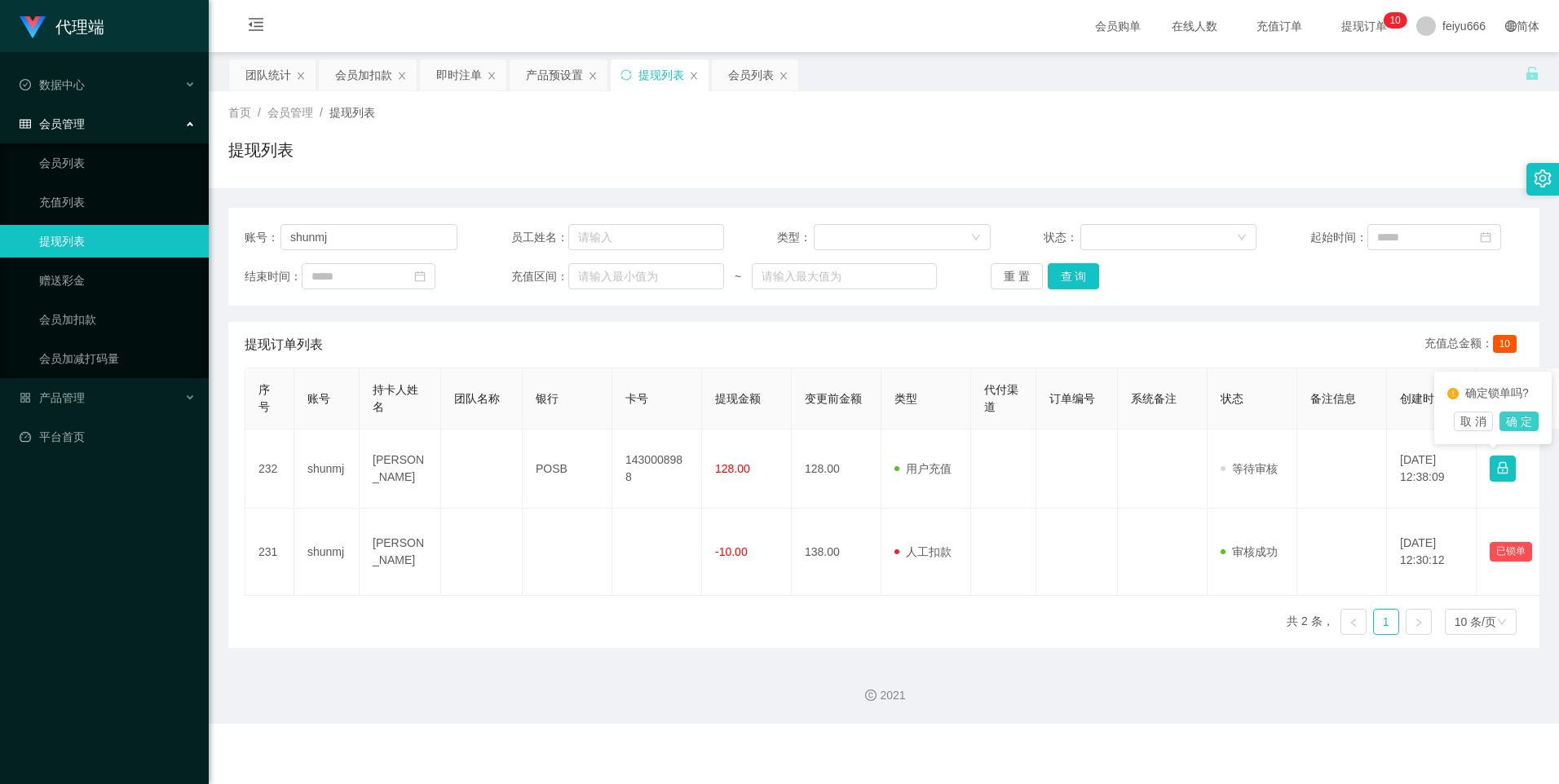
click at [840, 431] on button "确 定" at bounding box center [1520, 422] width 39 height 20
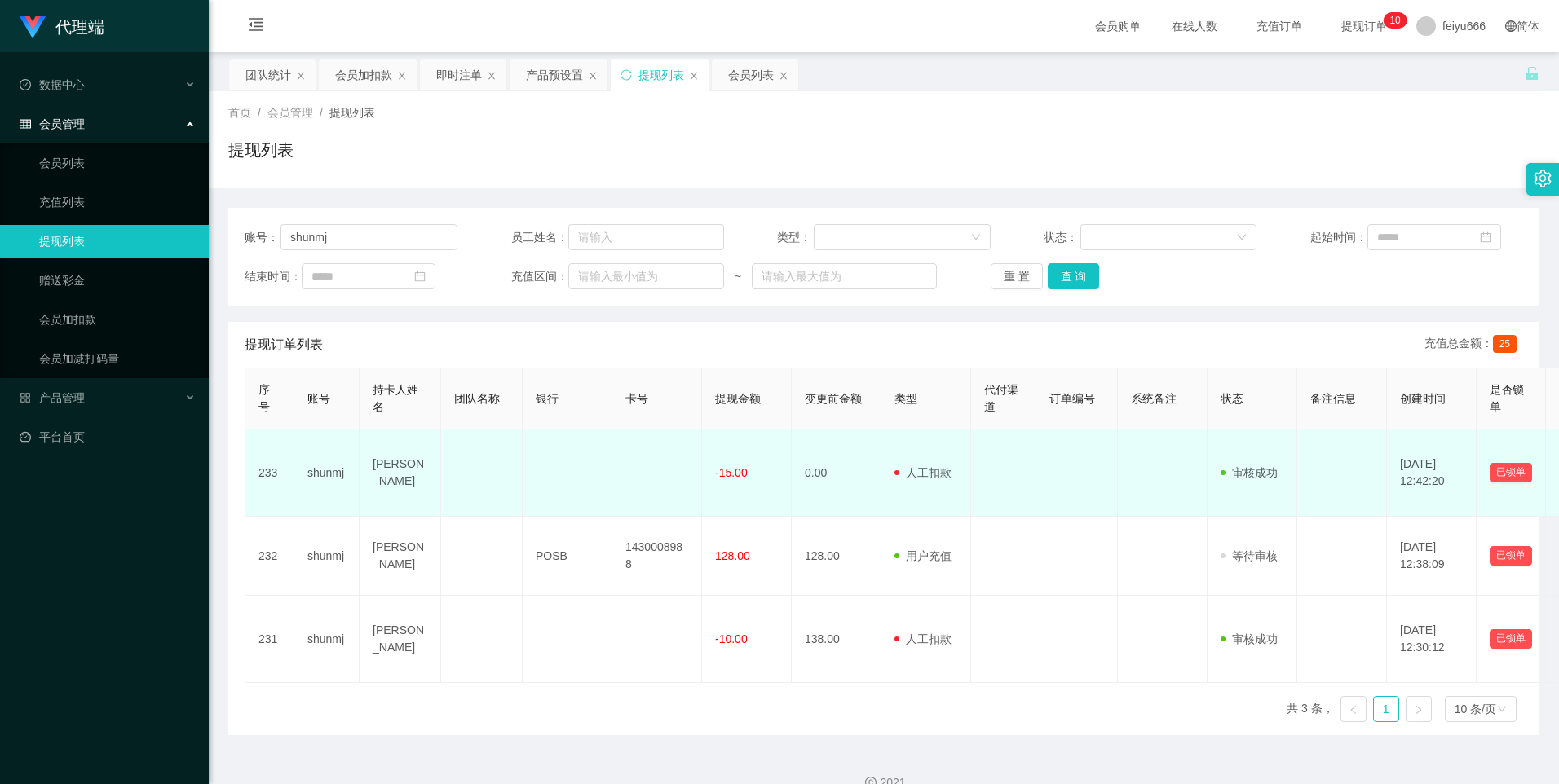
drag, startPoint x: 1385, startPoint y: 479, endPoint x: 1459, endPoint y: 492, distance: 75.1
click at [840, 473] on td "[DATE] 12:42:20" at bounding box center [1432, 473] width 90 height 87
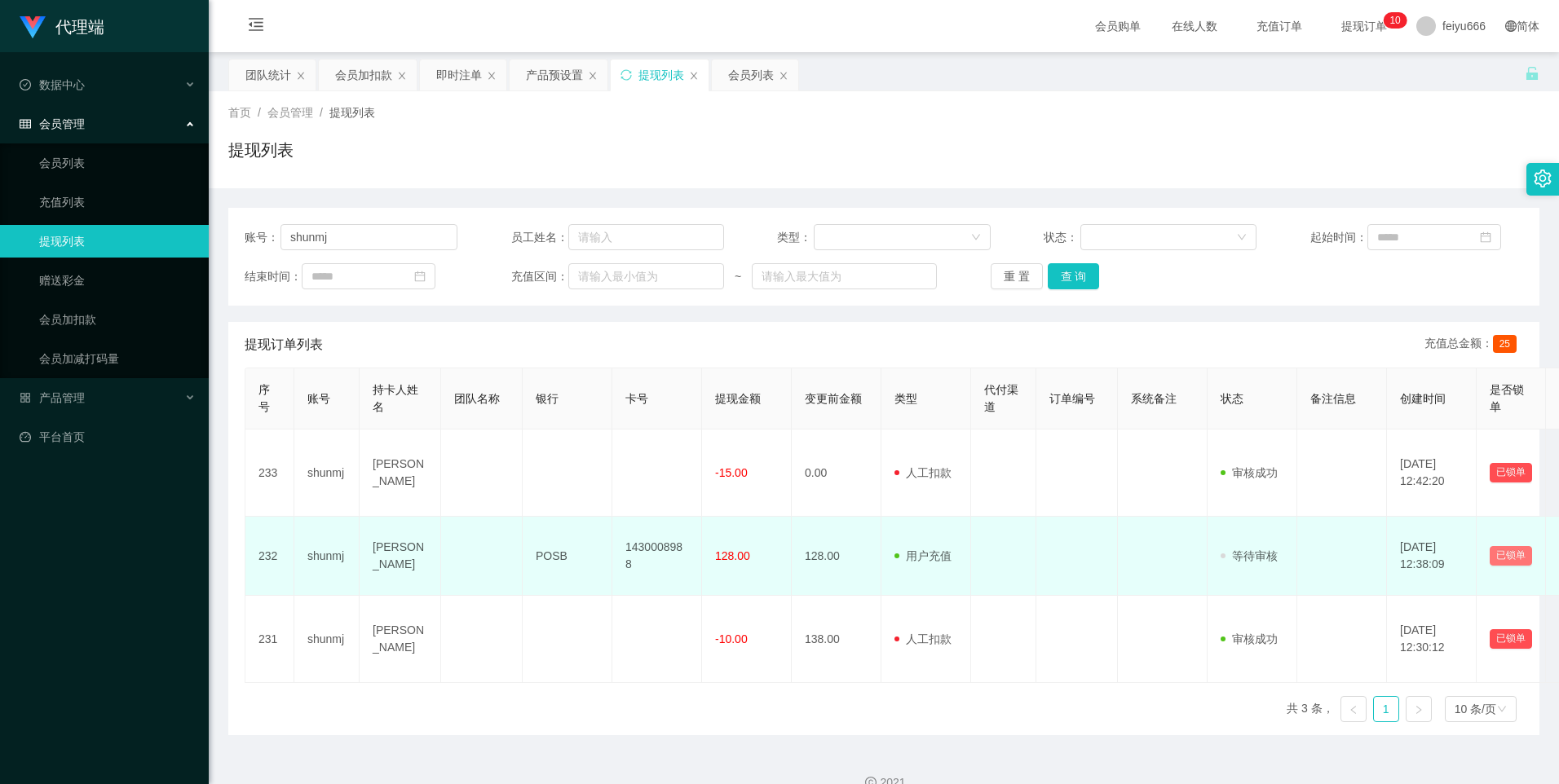
click at [840, 473] on button "已锁单" at bounding box center [1511, 556] width 43 height 20
drag, startPoint x: 1342, startPoint y: 556, endPoint x: 1314, endPoint y: 561, distance: 28.4
click at [840, 473] on td at bounding box center [1342, 556] width 90 height 79
click at [840, 473] on button "已锁单" at bounding box center [1511, 556] width 43 height 20
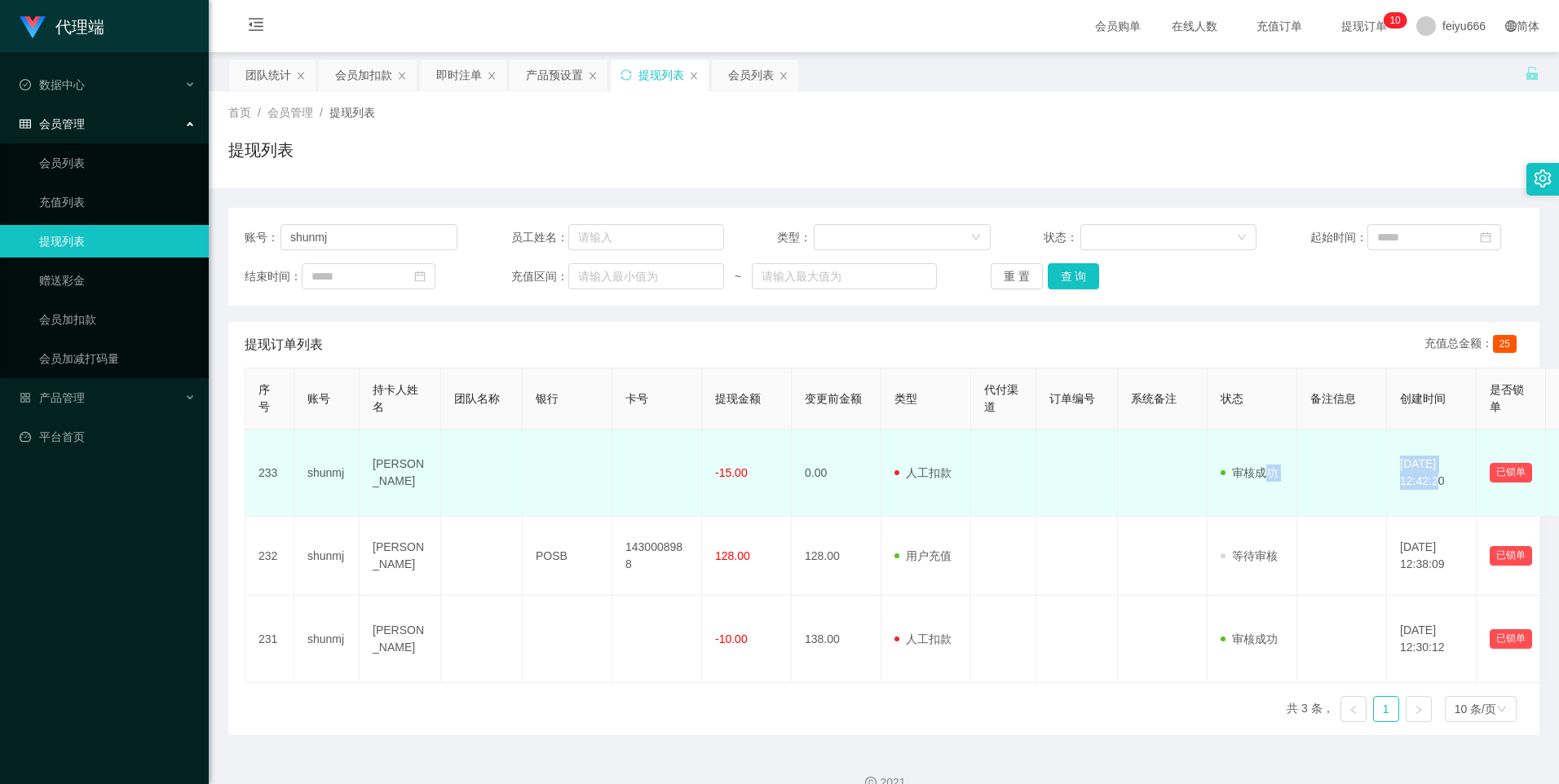
drag, startPoint x: 1412, startPoint y: 483, endPoint x: 1271, endPoint y: 493, distance: 141.4
click at [840, 473] on tr "233 shunmj Ng Shuenn Chyuan -15.00 0.00 用户充值 人工扣款 审核驳回 审核成功 等待审核 [DATE] 12:42:2…" at bounding box center [950, 473] width 1409 height 87
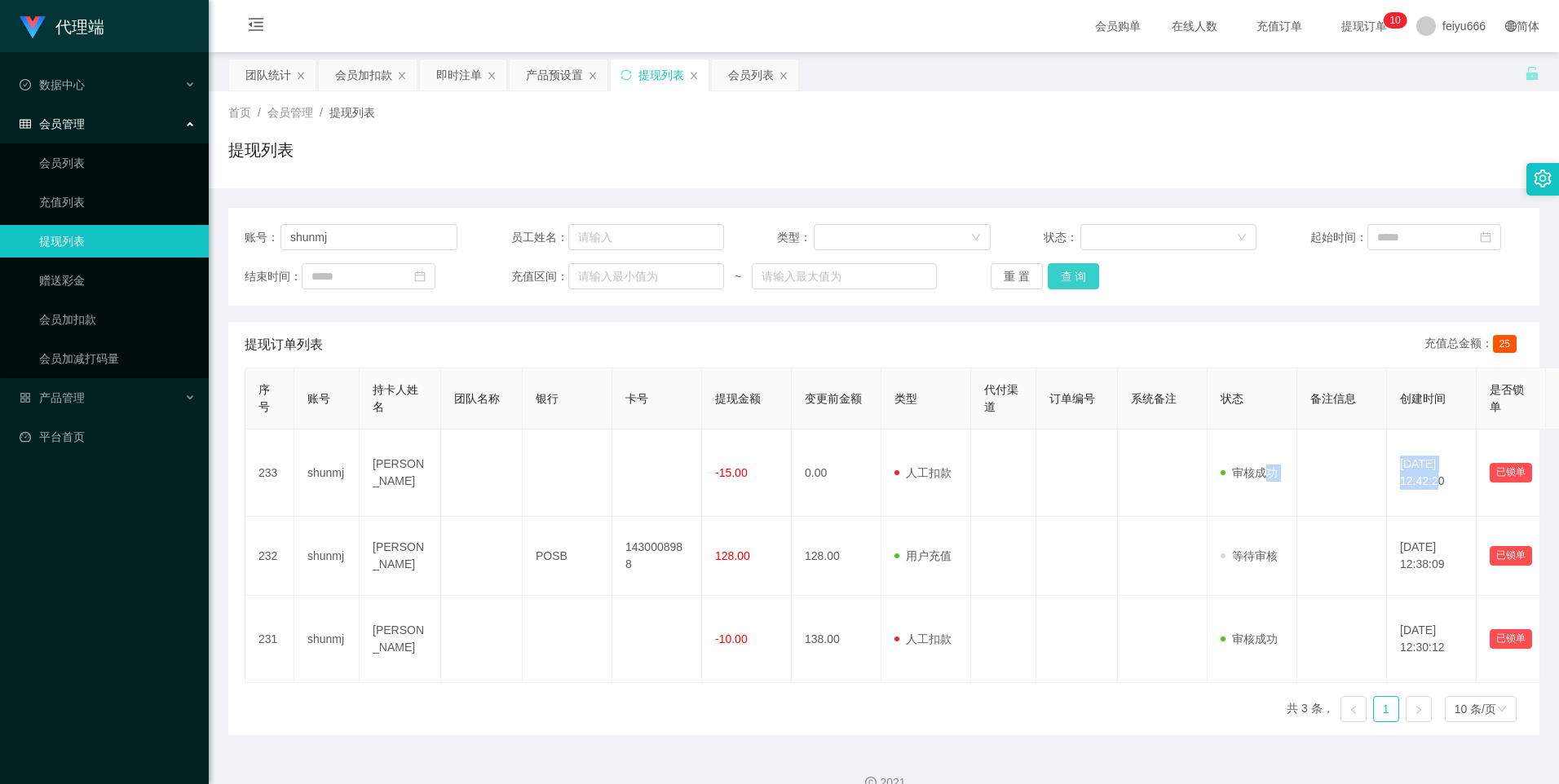
click at [840, 274] on button "查 询" at bounding box center [1073, 276] width 52 height 26
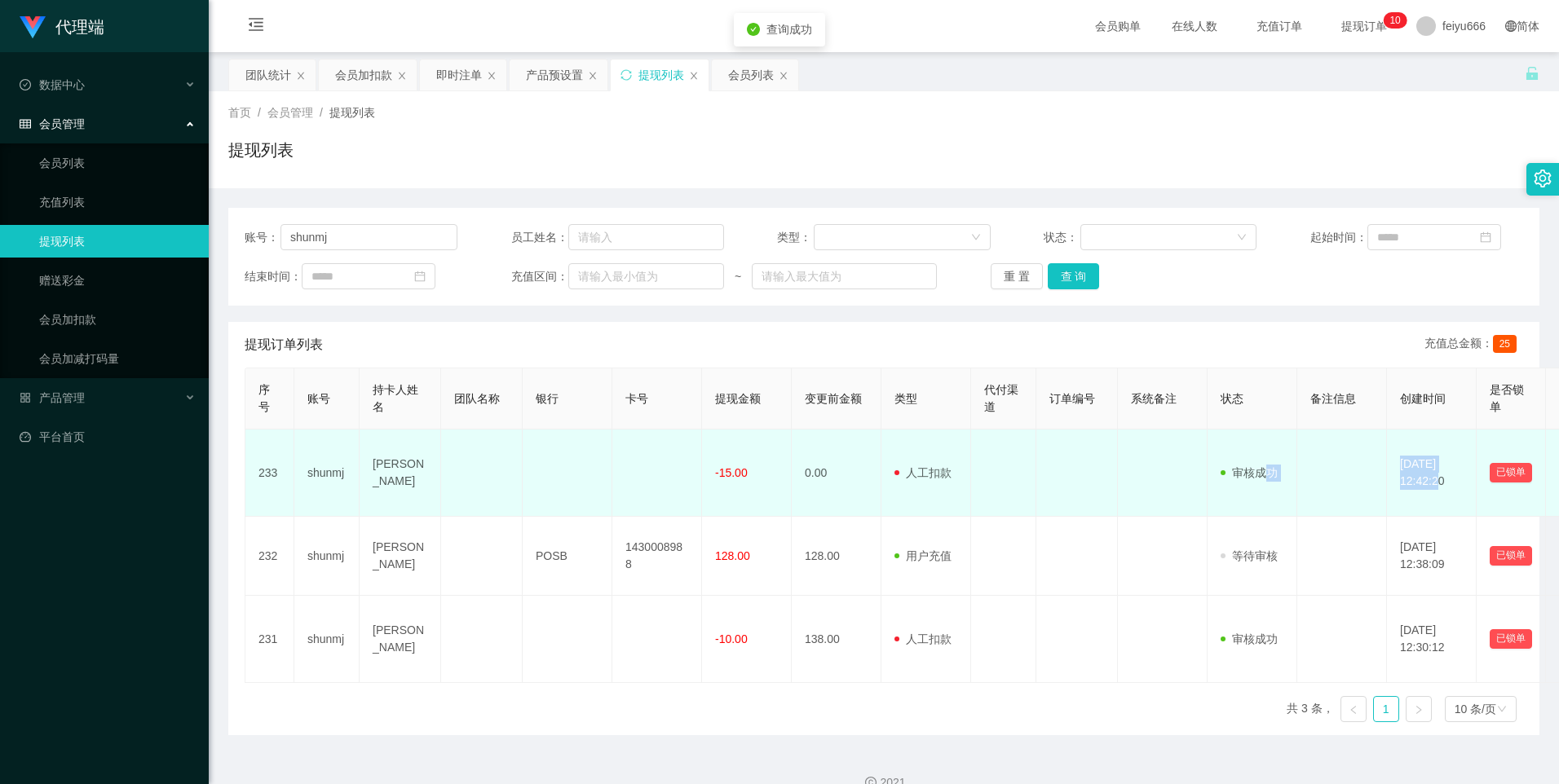
click at [840, 473] on td at bounding box center [1342, 473] width 90 height 87
drag, startPoint x: 1510, startPoint y: 469, endPoint x: 1463, endPoint y: 508, distance: 61.1
click at [840, 473] on td "[DATE] 12:42:20" at bounding box center [1432, 473] width 90 height 87
click at [840, 473] on button "已锁单" at bounding box center [1511, 473] width 43 height 20
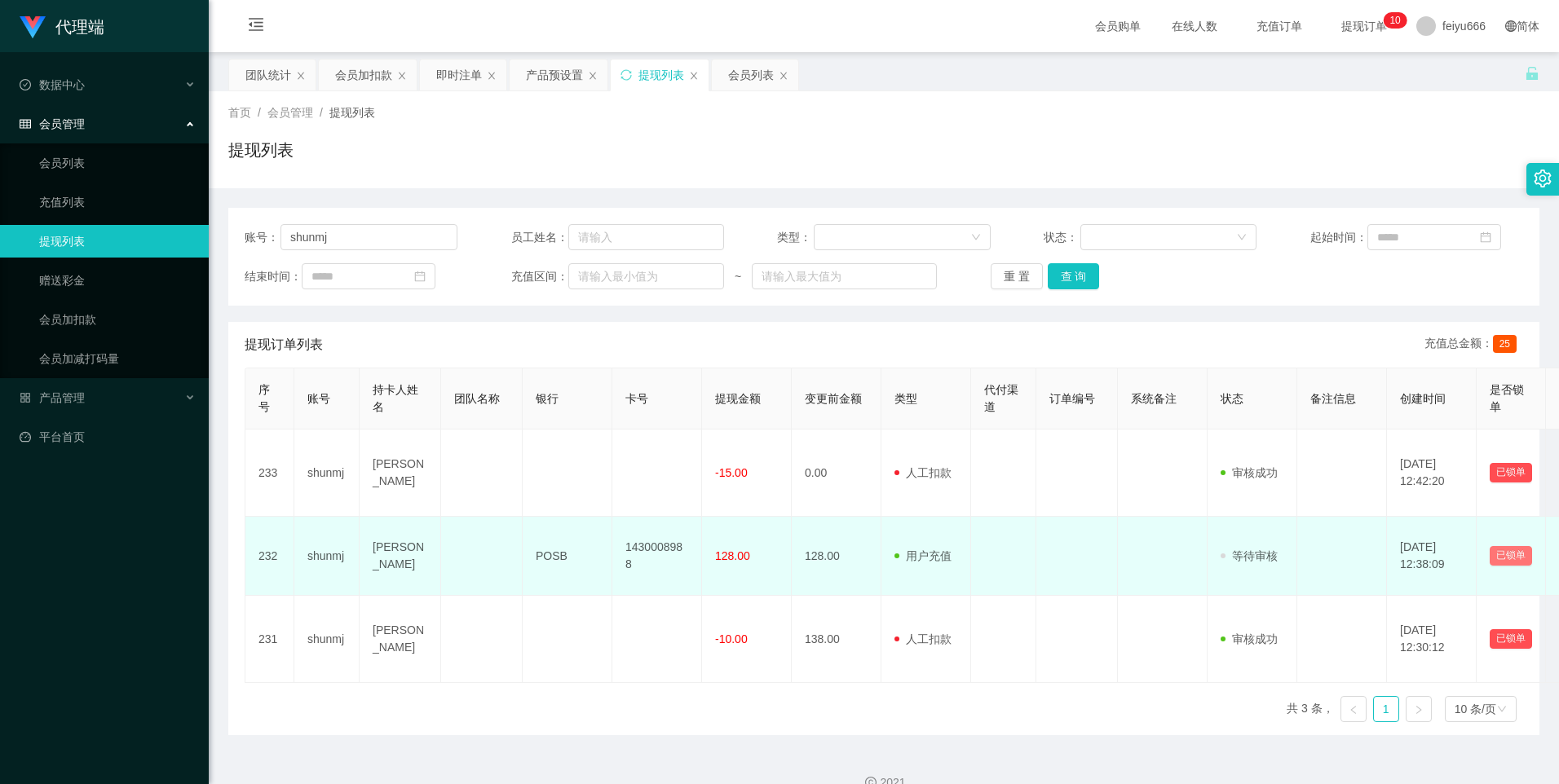
click at [840, 473] on button "已锁单" at bounding box center [1511, 556] width 43 height 20
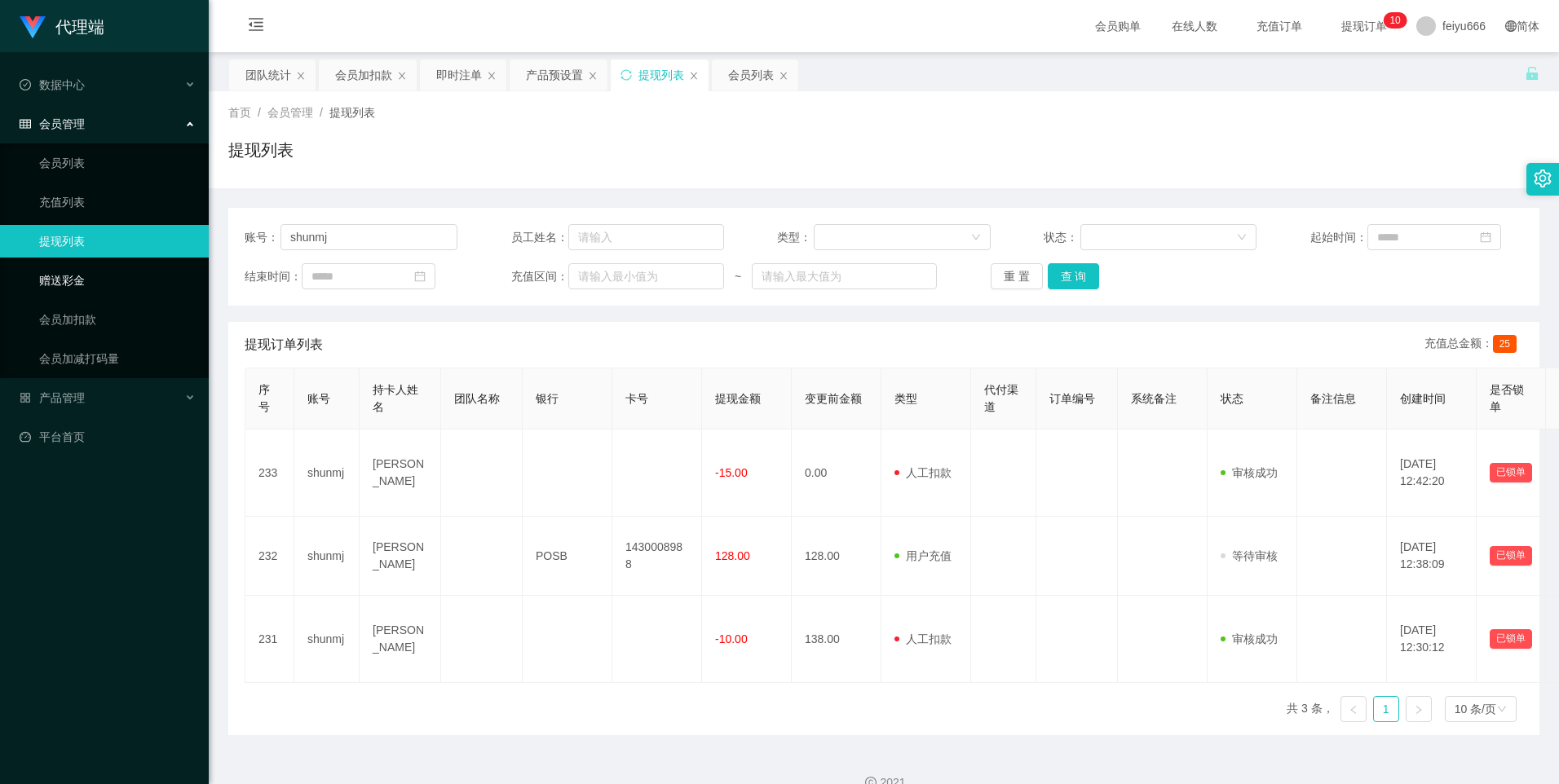
drag, startPoint x: 96, startPoint y: 279, endPoint x: 98, endPoint y: 270, distance: 9.2
click at [96, 279] on link "赠送彩金" at bounding box center [118, 280] width 156 height 33
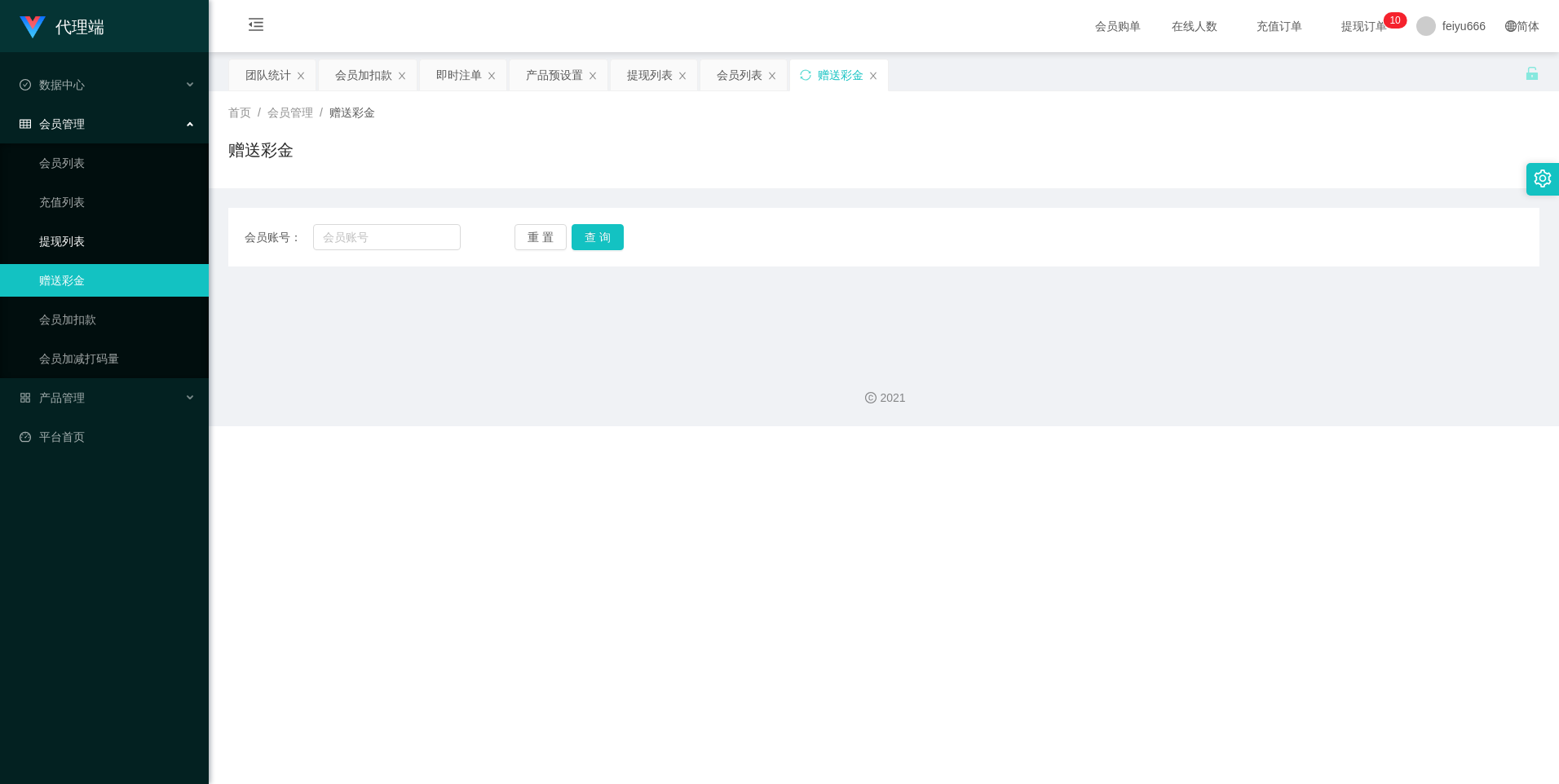
click at [99, 248] on link "提现列表" at bounding box center [118, 242] width 156 height 33
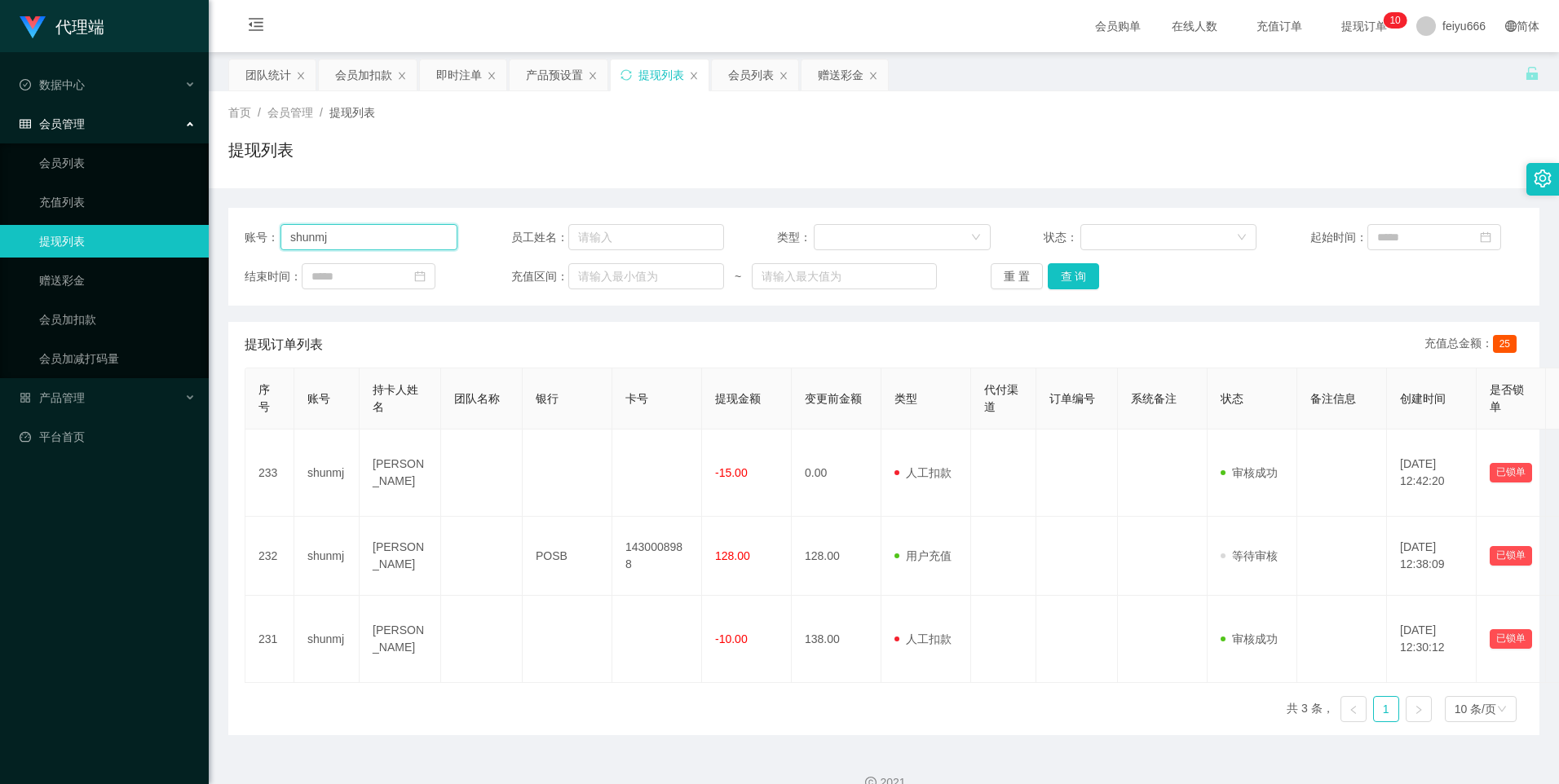
click at [363, 234] on input "shunmj" at bounding box center [368, 238] width 177 height 26
click at [840, 269] on button "查 询" at bounding box center [1073, 276] width 52 height 26
click at [155, 200] on link "充值列表" at bounding box center [118, 202] width 156 height 33
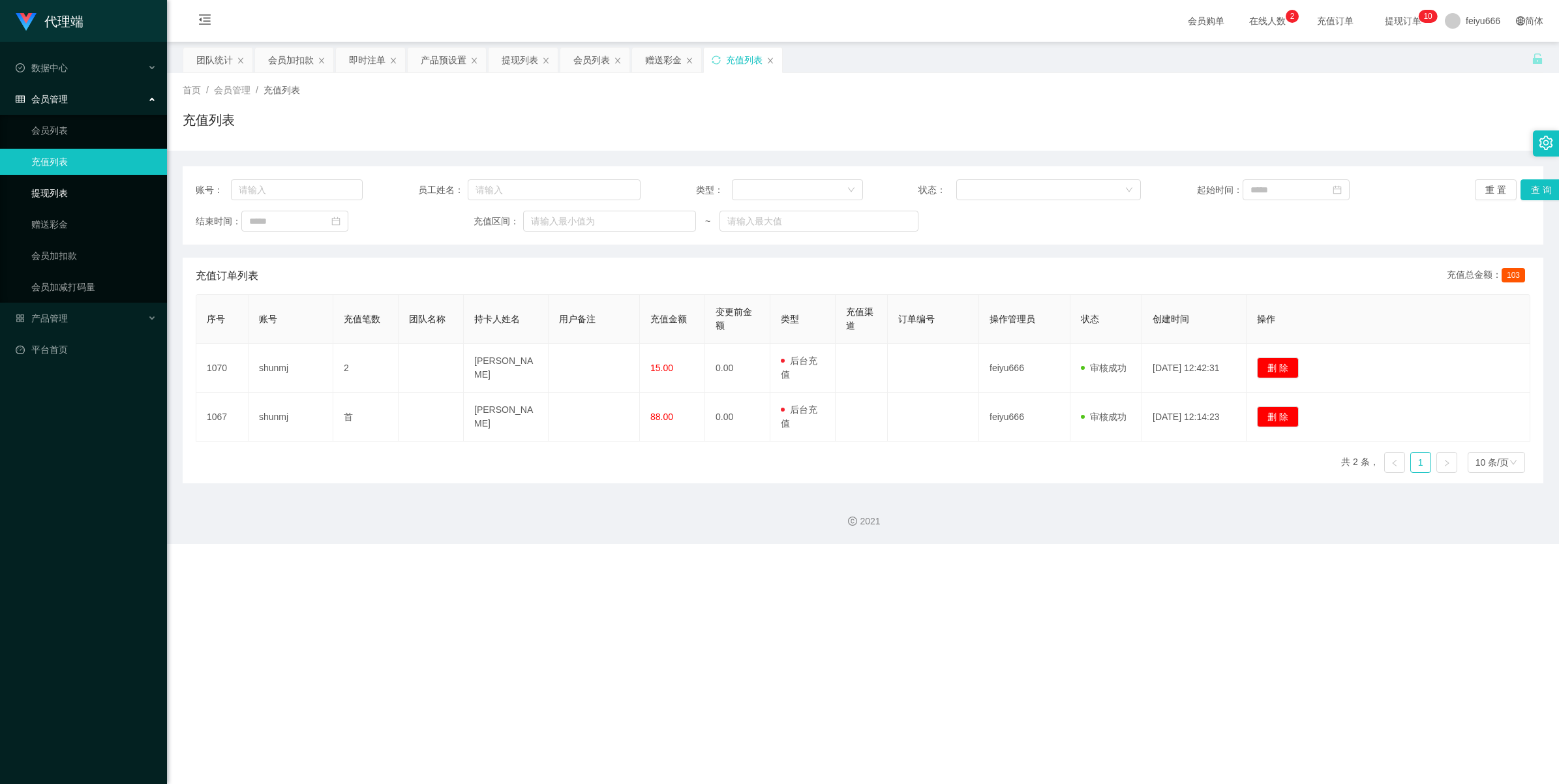
click at [82, 195] on link "提现列表" at bounding box center [94, 193] width 125 height 26
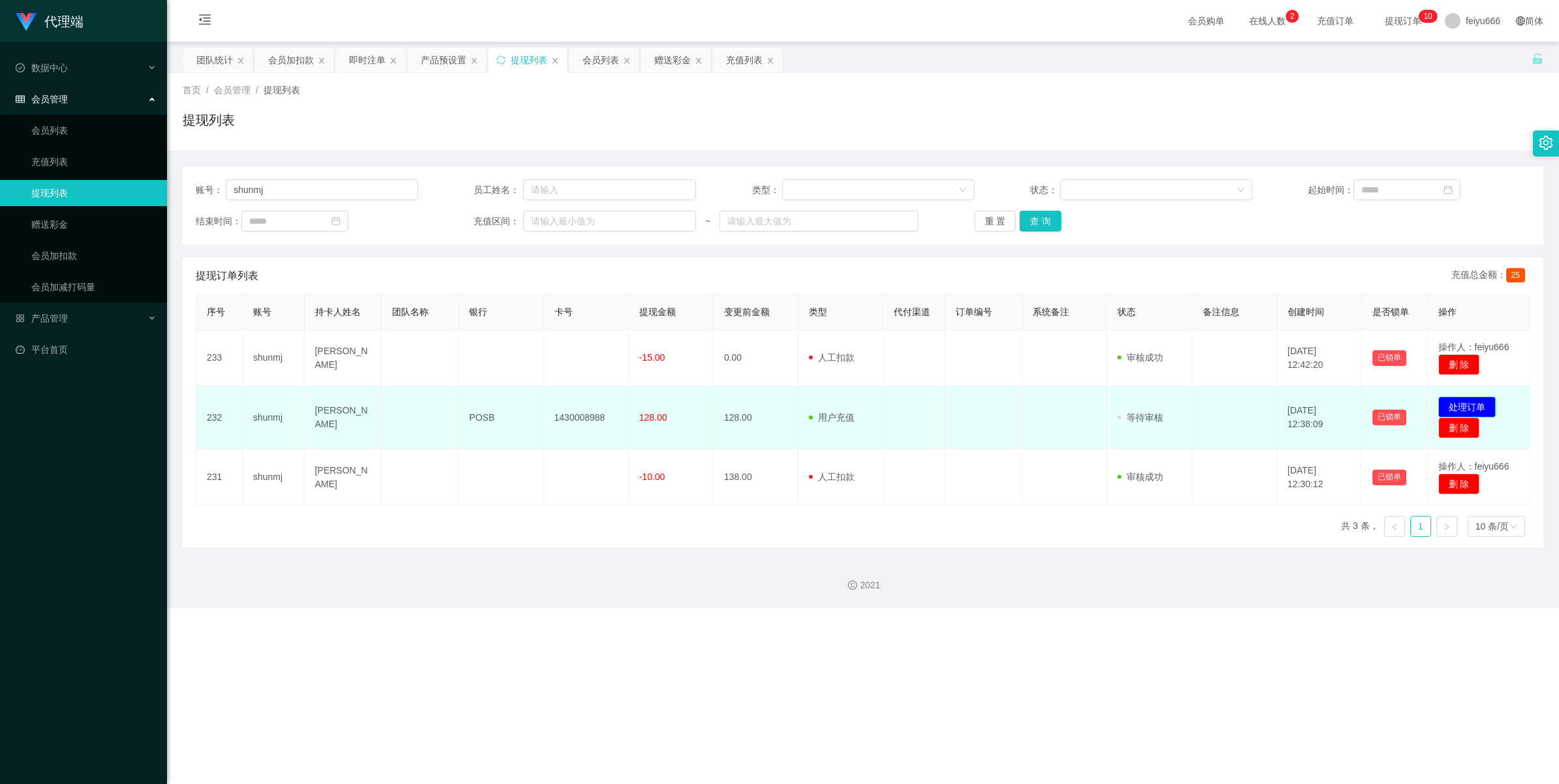
click at [672, 379] on button "处理订单" at bounding box center [1467, 407] width 57 height 21
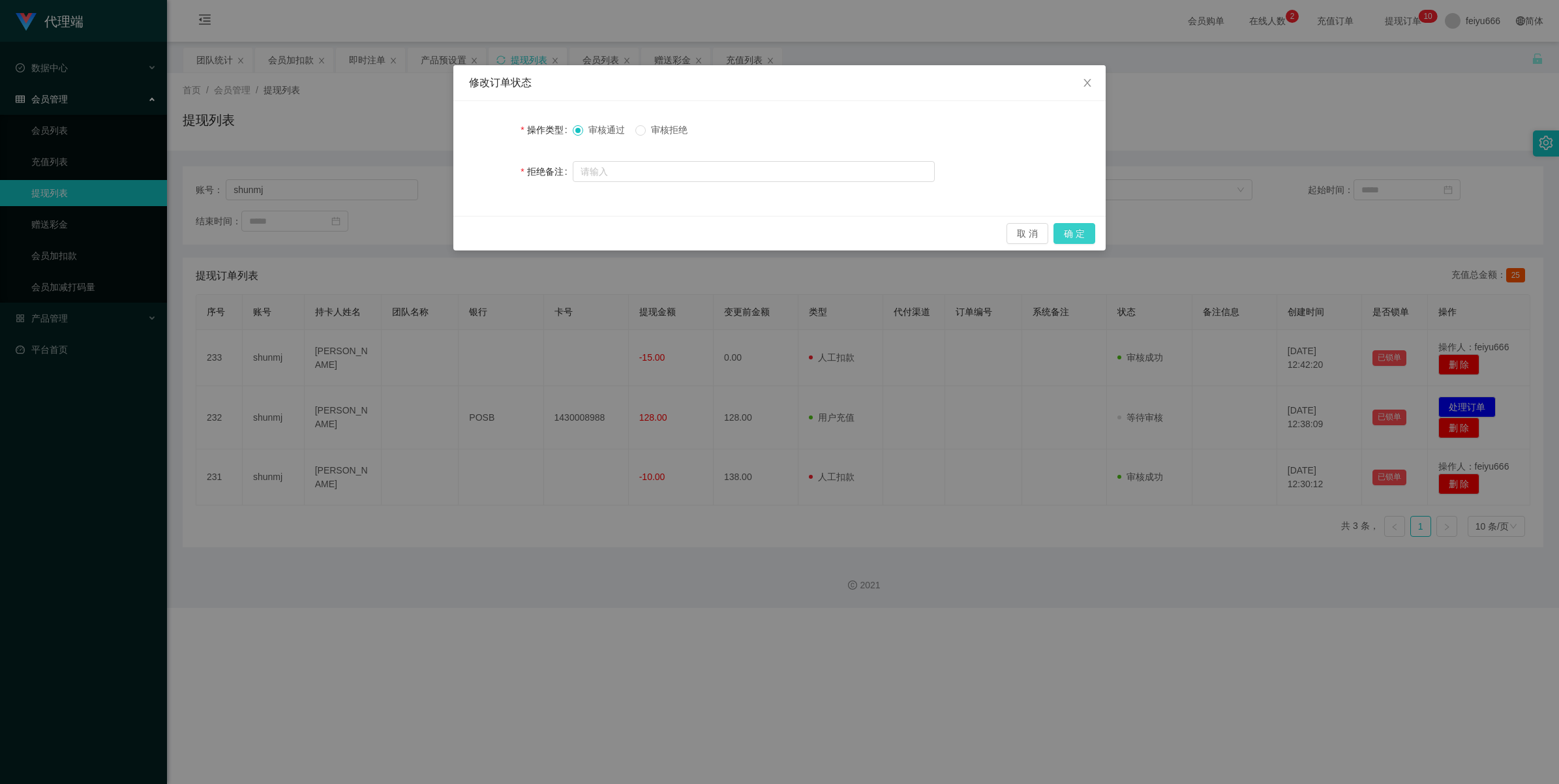
click at [672, 233] on button "确 定" at bounding box center [1074, 233] width 41 height 21
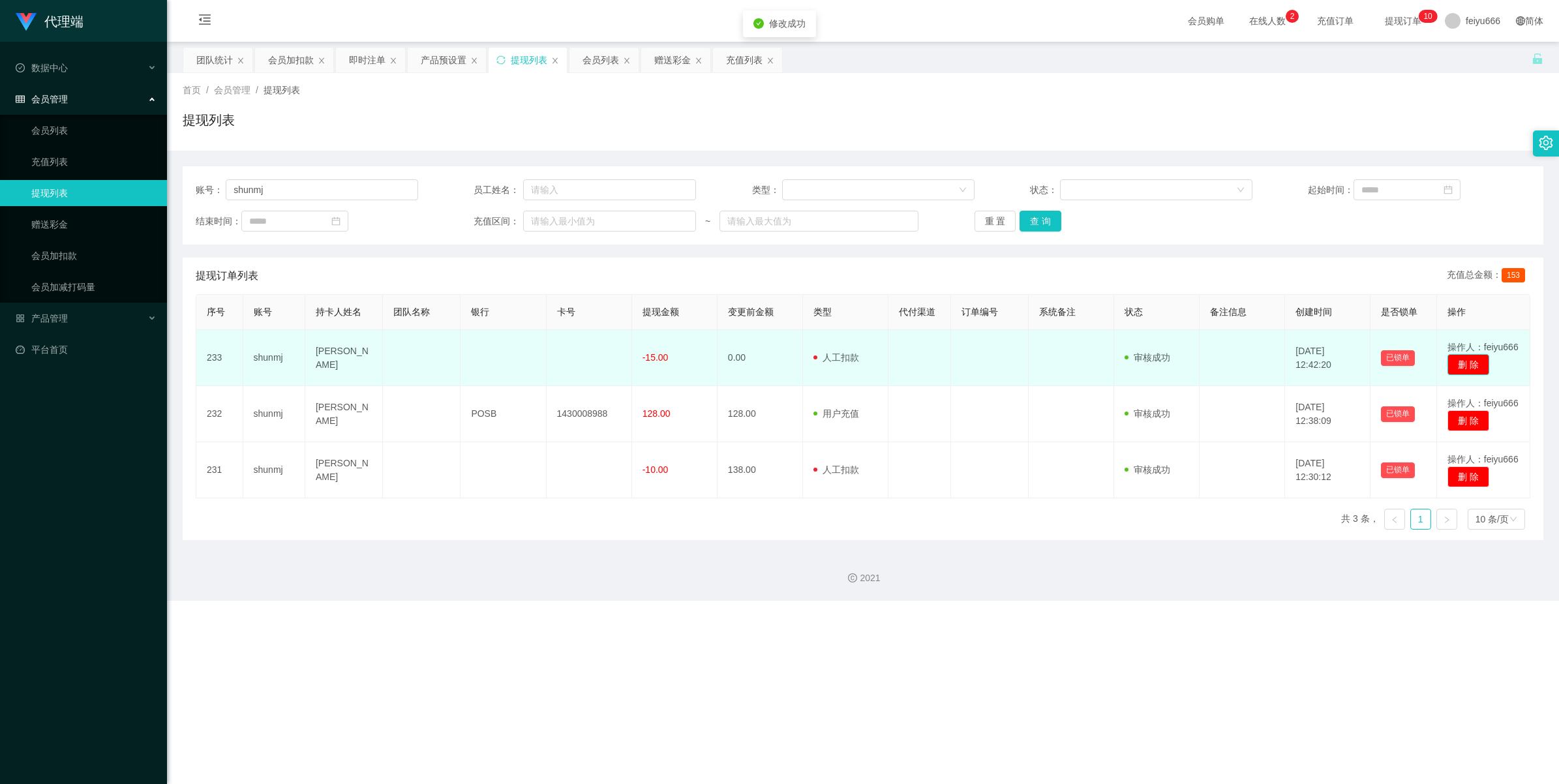
click at [672, 359] on button "删 除" at bounding box center [1468, 364] width 41 height 21
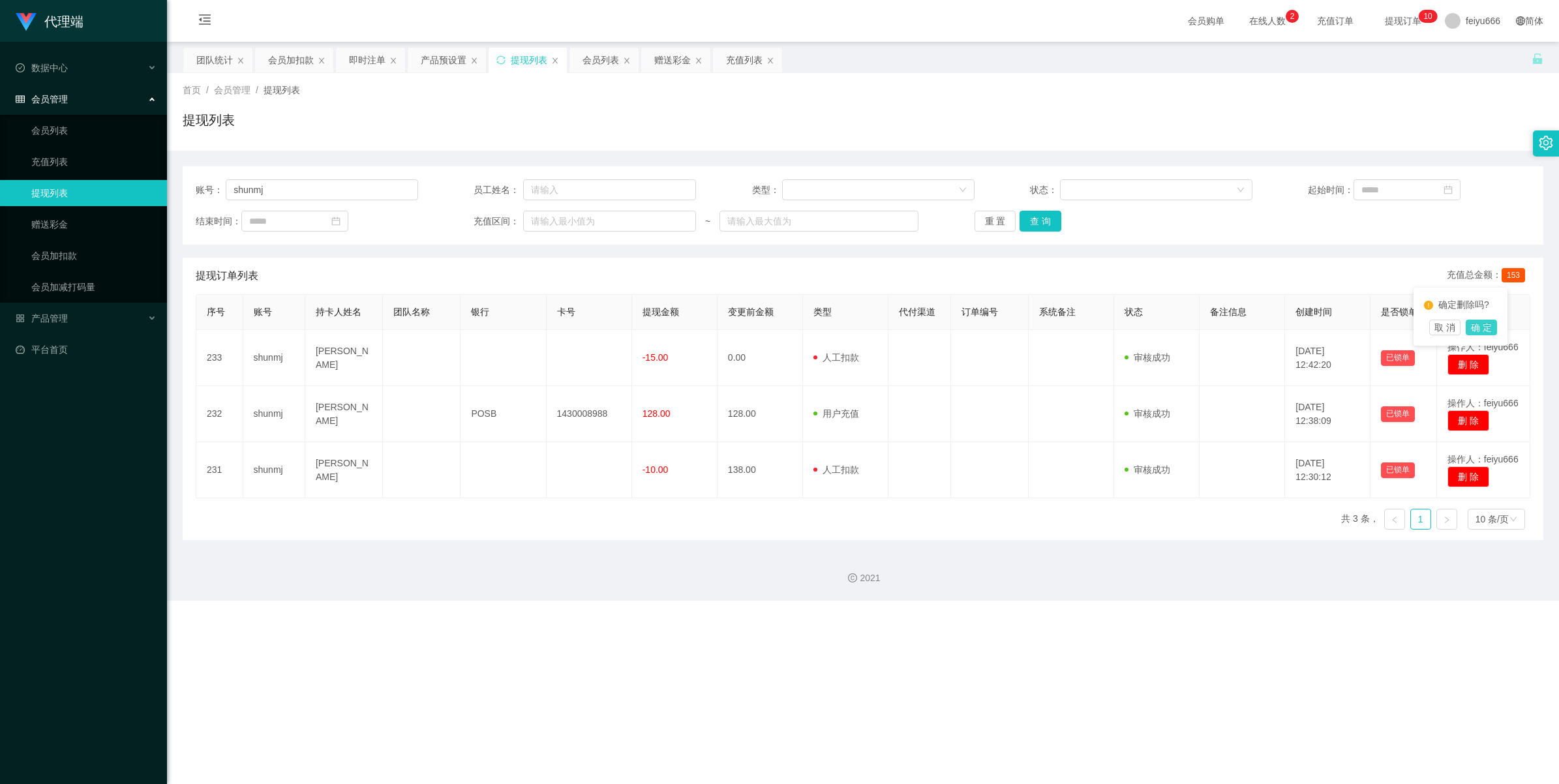
click at [672, 325] on button "确 定" at bounding box center [1481, 328] width 32 height 16
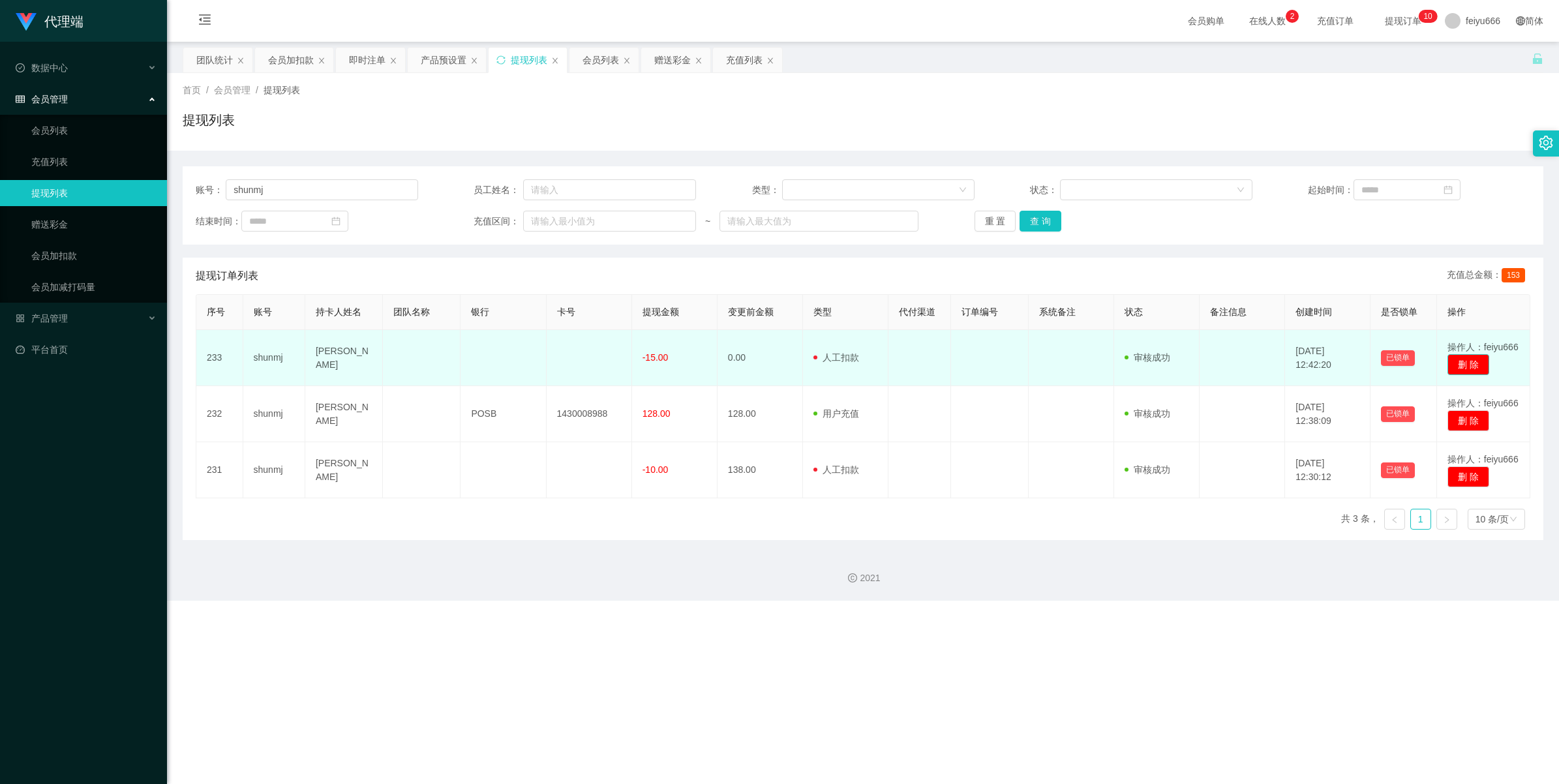
click at [672, 362] on button "删 除" at bounding box center [1468, 364] width 41 height 21
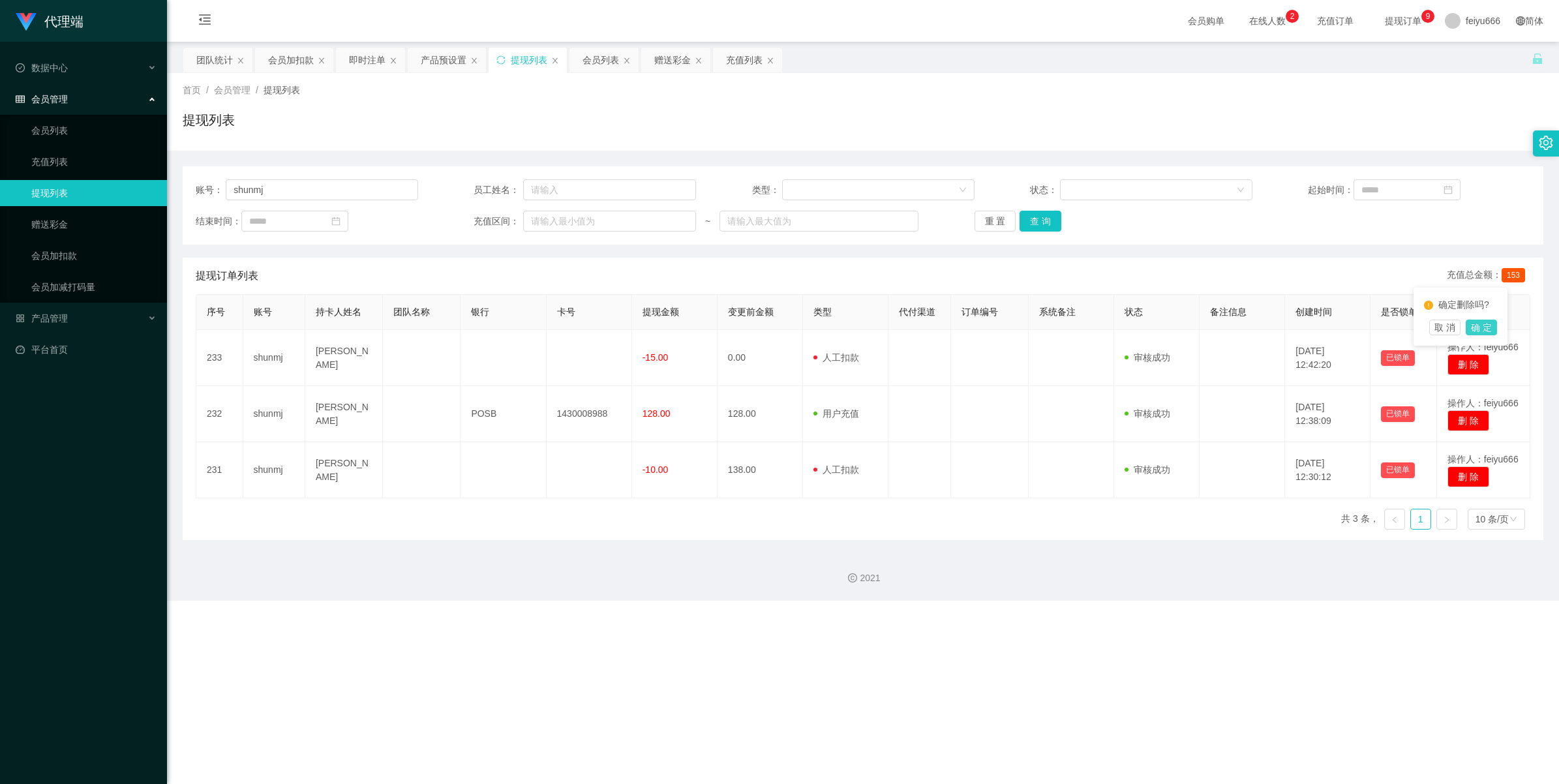
click at [672, 324] on button "确 定" at bounding box center [1481, 328] width 32 height 16
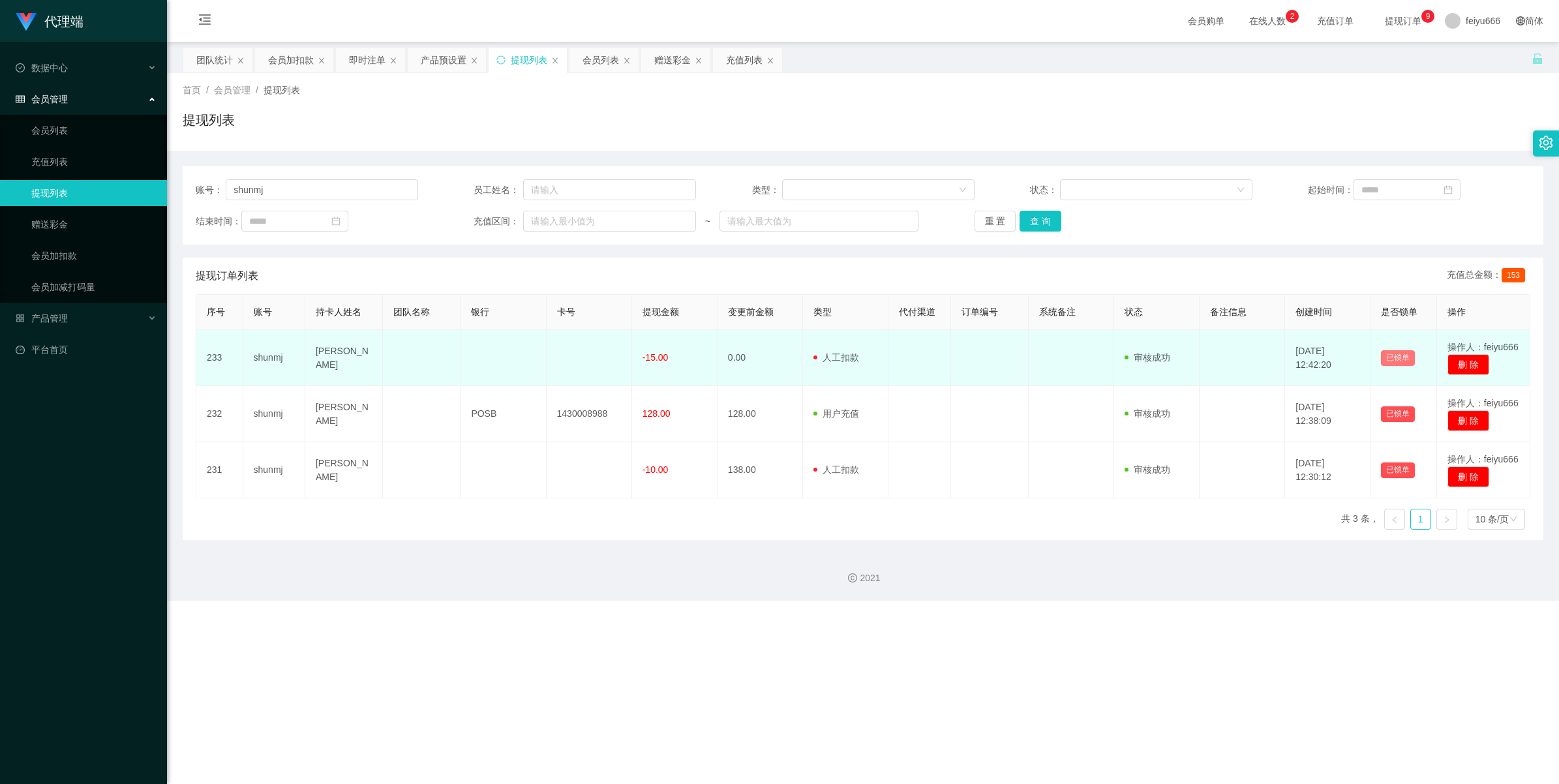
click at [672, 356] on button "已锁单" at bounding box center [1398, 358] width 34 height 16
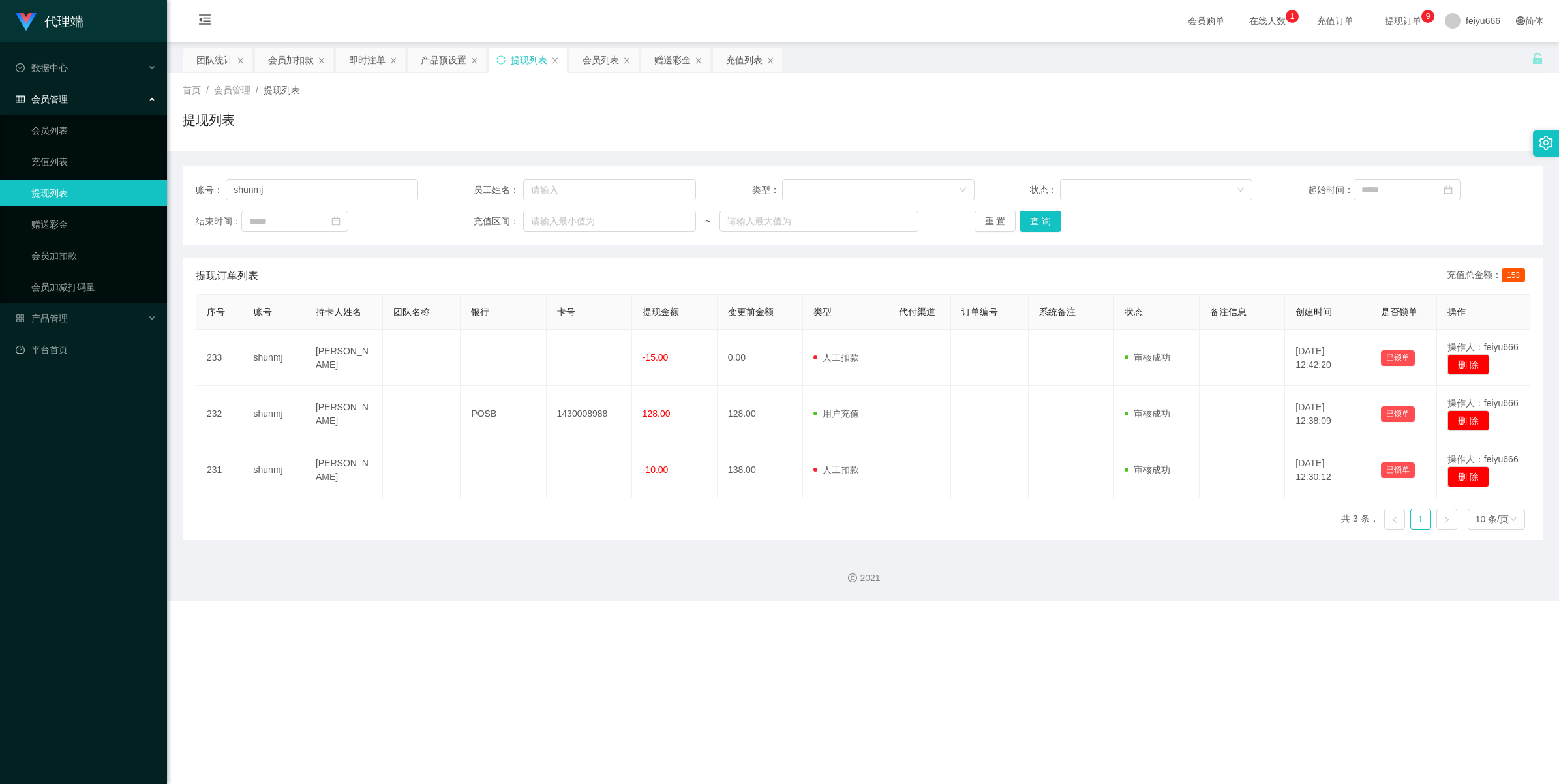
drag, startPoint x: 1391, startPoint y: 356, endPoint x: 1195, endPoint y: 542, distance: 270.2
click at [672, 379] on div "2021" at bounding box center [863, 570] width 1392 height 61
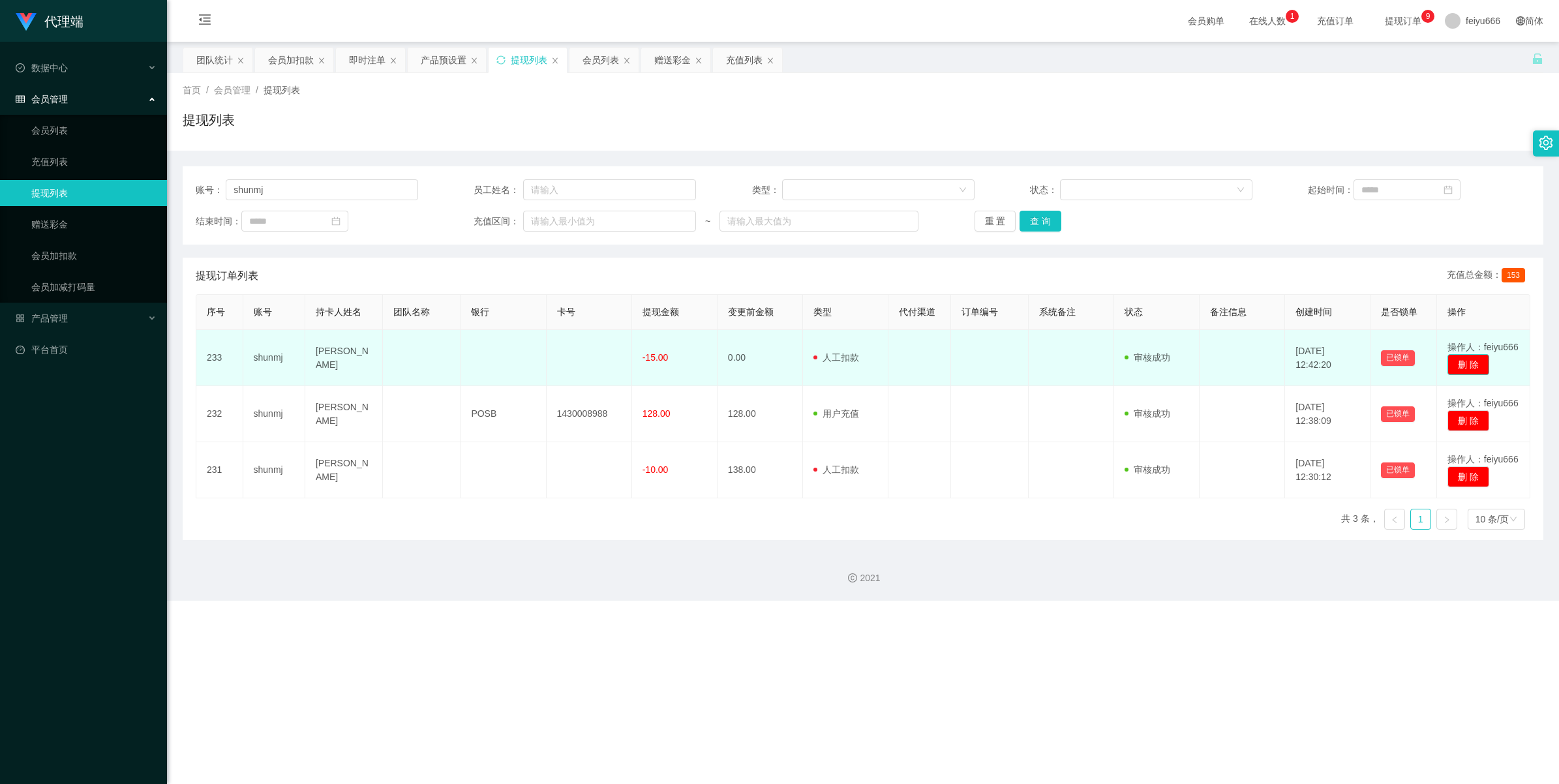
click at [672, 358] on button "删 除" at bounding box center [1468, 364] width 41 height 21
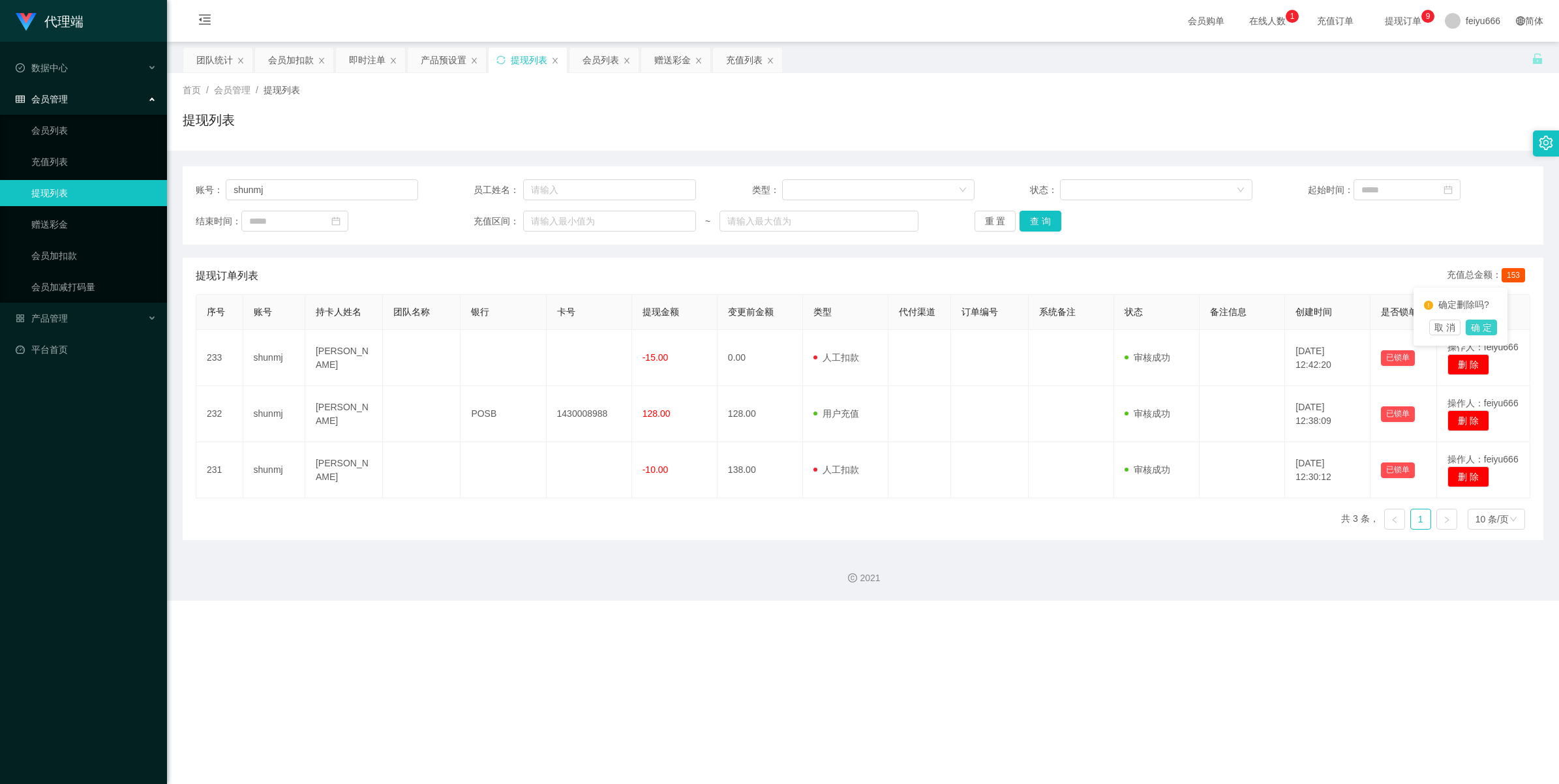
click at [672, 324] on button "确 定" at bounding box center [1481, 328] width 32 height 16
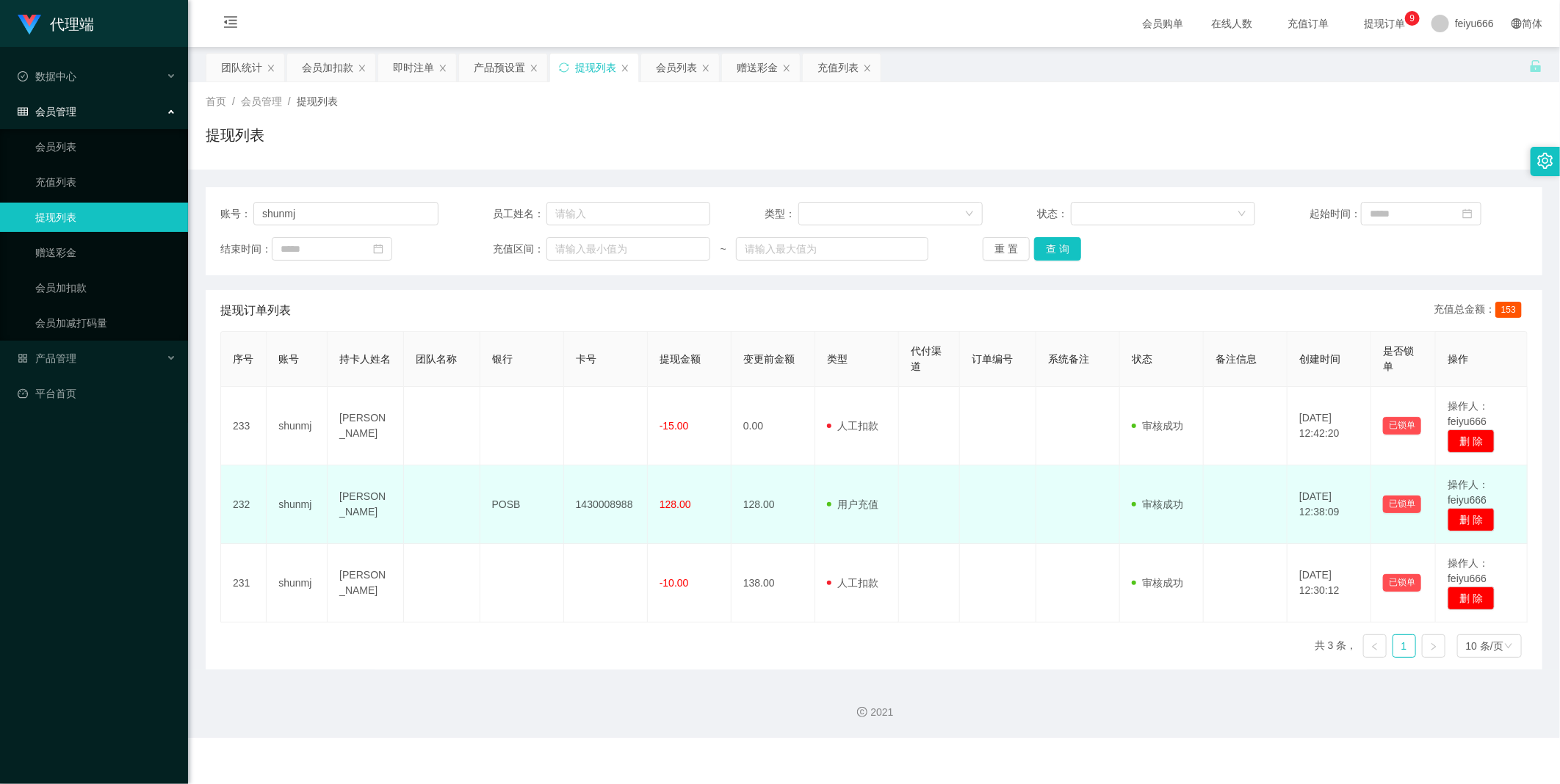
drag, startPoint x: 1467, startPoint y: 441, endPoint x: 1141, endPoint y: 466, distance: 327.0
click at [757, 426] on td "审核驳回 审核成功 等待审核" at bounding box center [1161, 505] width 84 height 78
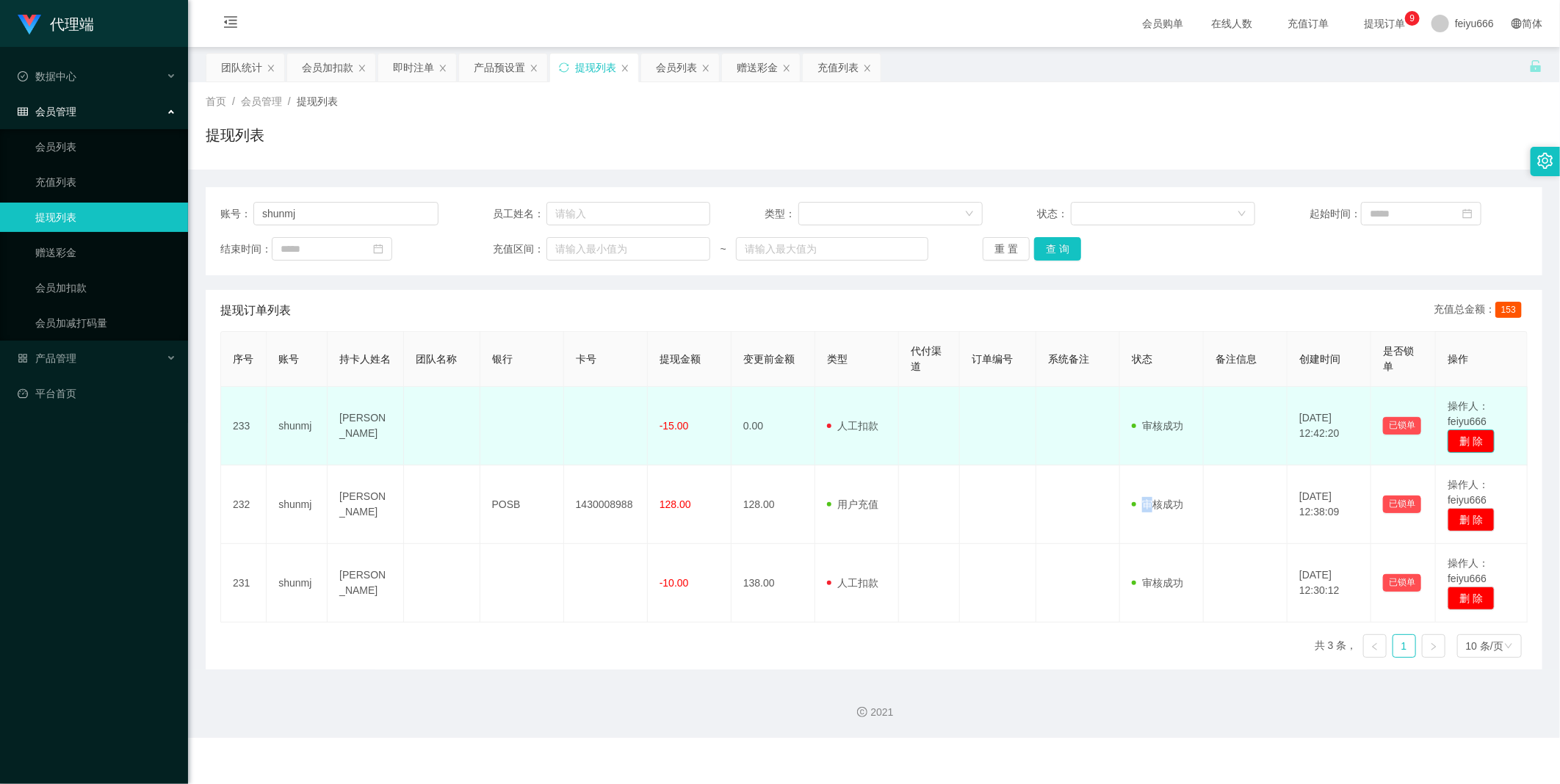
click at [757, 426] on button "删 除" at bounding box center [1470, 441] width 47 height 24
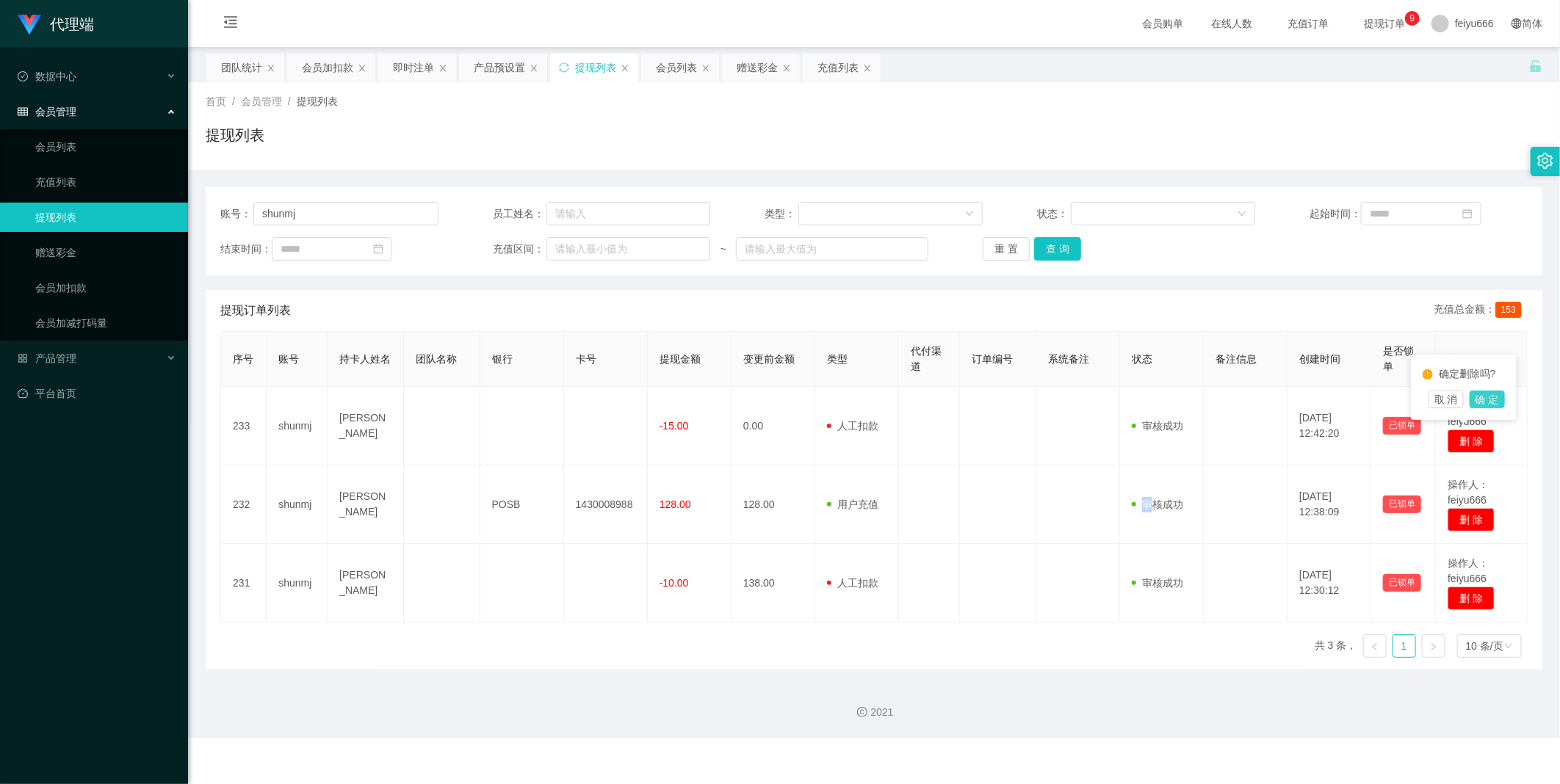
click at [757, 399] on button "确 定" at bounding box center [1487, 400] width 36 height 18
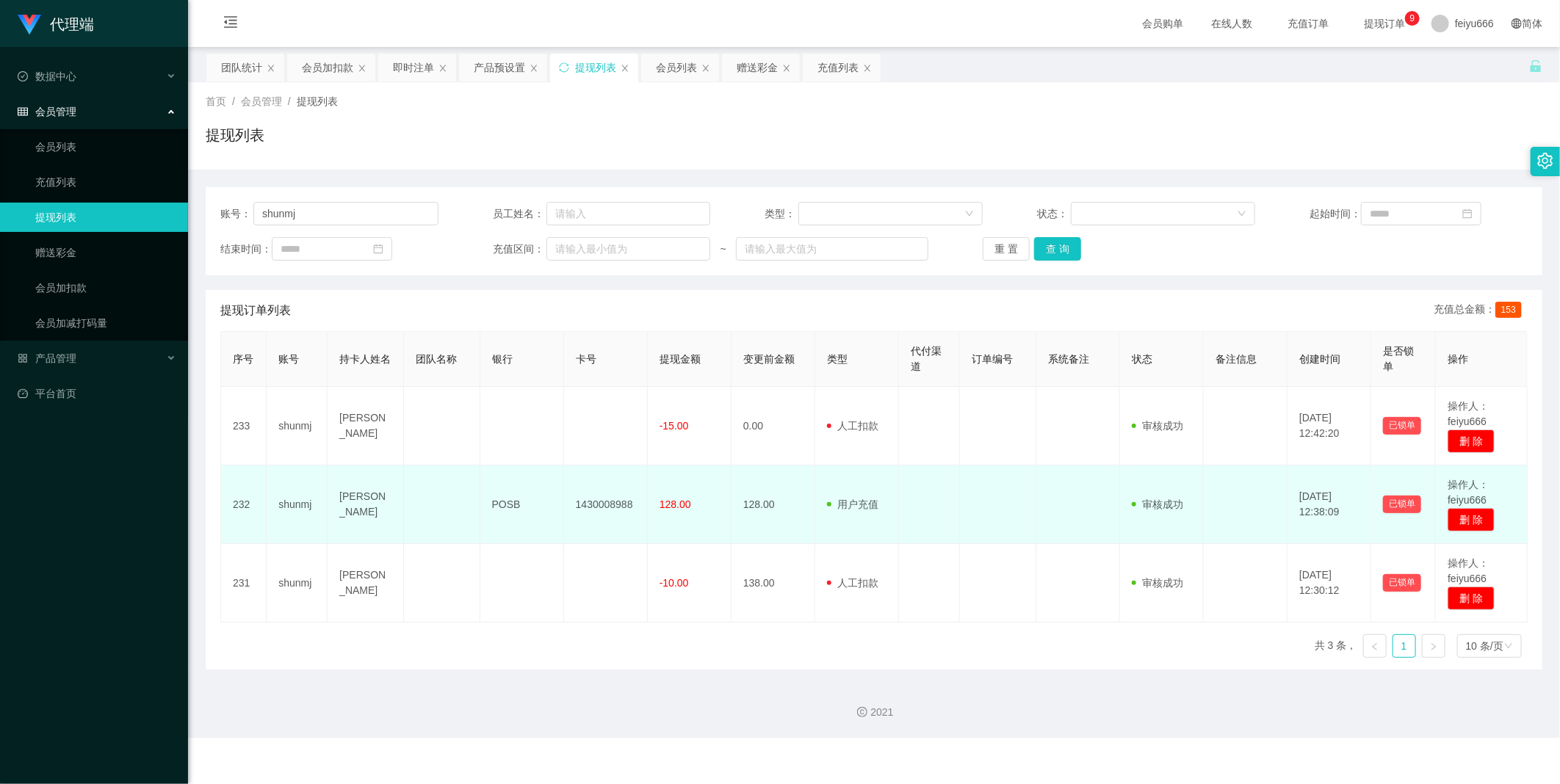
click at [757, 426] on td at bounding box center [1245, 505] width 84 height 78
drag, startPoint x: 627, startPoint y: 506, endPoint x: 571, endPoint y: 507, distance: 56.0
click at [571, 426] on td "1430008988" at bounding box center [606, 505] width 84 height 78
copy td "1430008988"
